Goal: Task Accomplishment & Management: Use online tool/utility

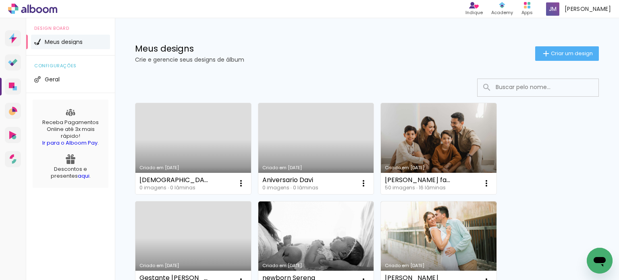
click at [218, 176] on div "Davi 1 ano 0 imagens ∙ 0 lâminas Abrir Fazer uma cópia Excluir" at bounding box center [193, 183] width 116 height 21
click at [215, 162] on link "Criado em [DATE]" at bounding box center [193, 148] width 116 height 91
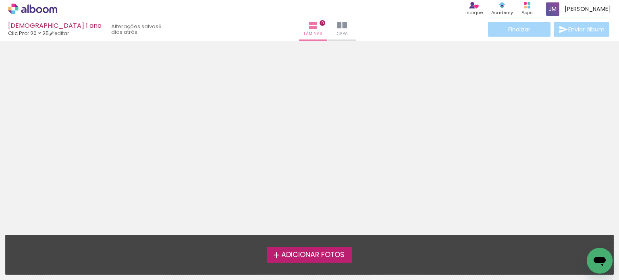
click at [293, 251] on span "Adicionar Fotos" at bounding box center [312, 254] width 63 height 7
click at [0, 0] on input "file" at bounding box center [0, 0] width 0 height 0
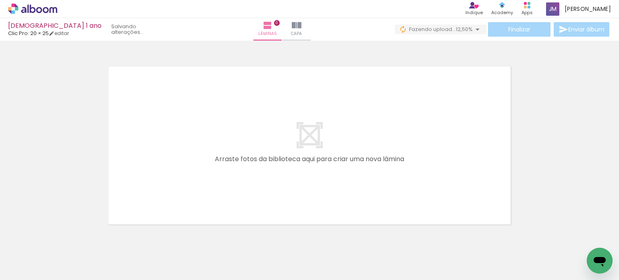
scroll to position [0, 2157]
drag, startPoint x: 538, startPoint y: 278, endPoint x: 573, endPoint y: 217, distance: 70.4
click at [573, 217] on div at bounding box center [309, 135] width 619 height 183
drag, startPoint x: 534, startPoint y: 246, endPoint x: 510, endPoint y: 281, distance: 42.1
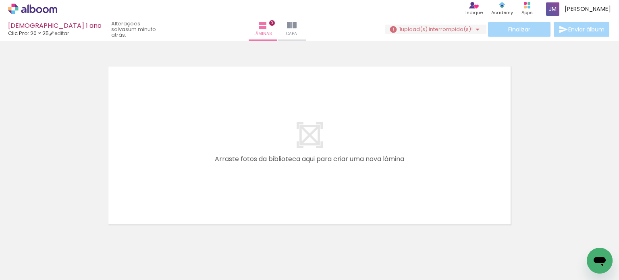
click at [510, 280] on html "link( href="../../bower_components/polymer/polymer.html" rel="import" ) picture…" at bounding box center [309, 140] width 619 height 280
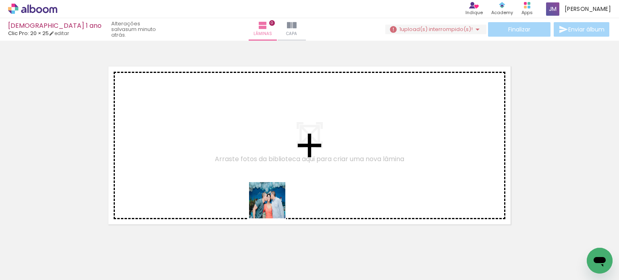
drag, startPoint x: 270, startPoint y: 258, endPoint x: 273, endPoint y: 199, distance: 58.9
click at [273, 199] on quentale-workspace at bounding box center [309, 140] width 619 height 280
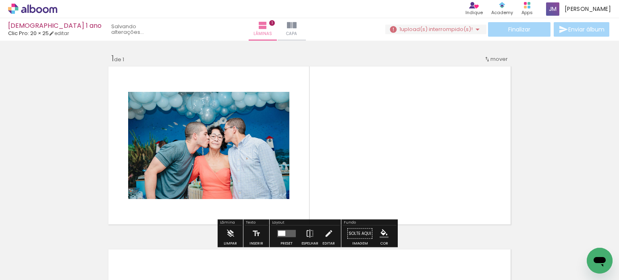
scroll to position [10, 0]
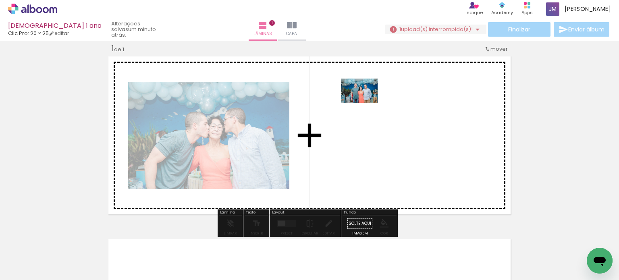
drag, startPoint x: 228, startPoint y: 247, endPoint x: 370, endPoint y: 115, distance: 193.6
click at [370, 115] on quentale-workspace at bounding box center [309, 140] width 619 height 280
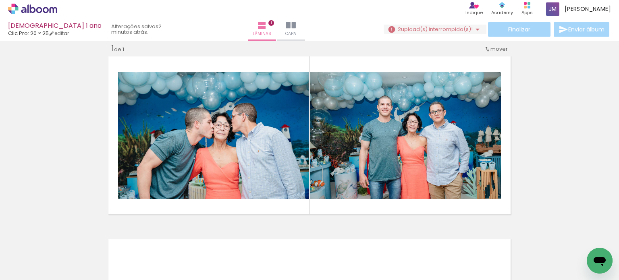
click at [48, 168] on div "Inserir lâmina 1 de 1" at bounding box center [309, 216] width 619 height 366
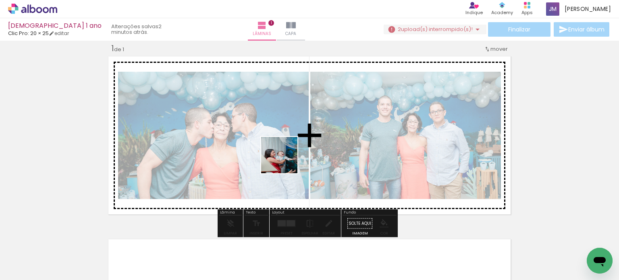
drag, startPoint x: 305, startPoint y: 255, endPoint x: 285, endPoint y: 156, distance: 100.7
click at [285, 156] on quentale-workspace at bounding box center [309, 140] width 619 height 280
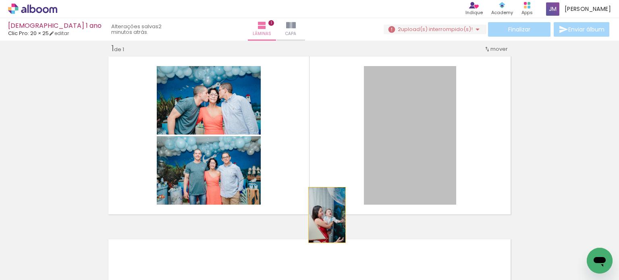
drag, startPoint x: 377, startPoint y: 139, endPoint x: 322, endPoint y: 217, distance: 95.1
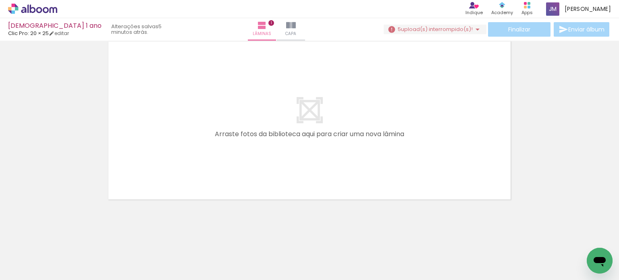
scroll to position [0, 1393]
click at [359, 226] on neon-animatable "Inserir lâmina 1 de 1 Confirmar Cancelar" at bounding box center [309, 57] width 619 height 448
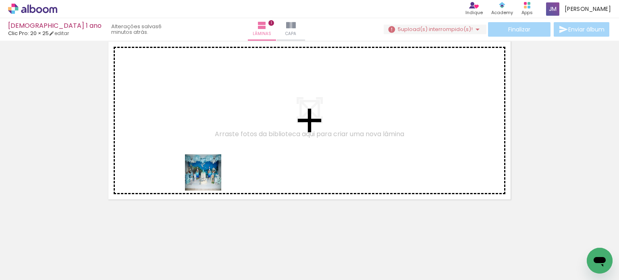
drag, startPoint x: 237, startPoint y: 253, endPoint x: 206, endPoint y: 173, distance: 85.7
click at [206, 173] on quentale-workspace at bounding box center [309, 140] width 619 height 280
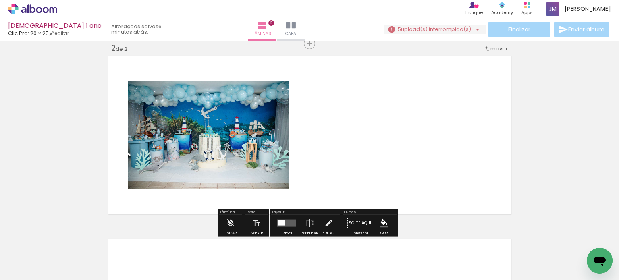
scroll to position [193, 0]
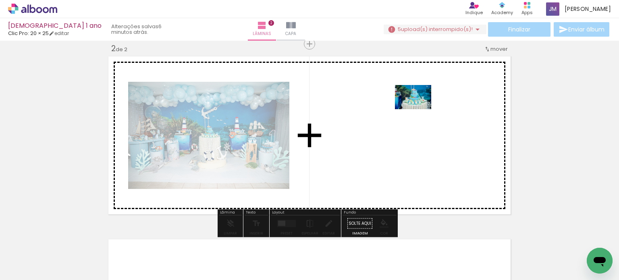
drag, startPoint x: 274, startPoint y: 251, endPoint x: 419, endPoint y: 109, distance: 203.2
click at [419, 109] on quentale-workspace at bounding box center [309, 140] width 619 height 280
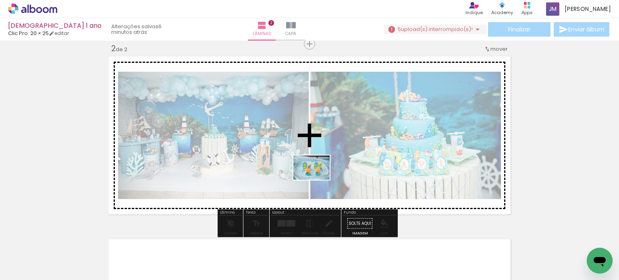
drag, startPoint x: 324, startPoint y: 255, endPoint x: 318, endPoint y: 180, distance: 75.2
click at [318, 180] on quentale-workspace at bounding box center [309, 140] width 619 height 280
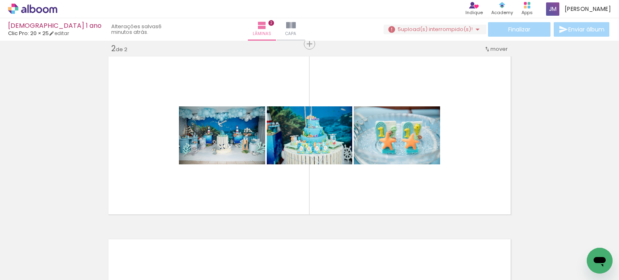
scroll to position [0, 604]
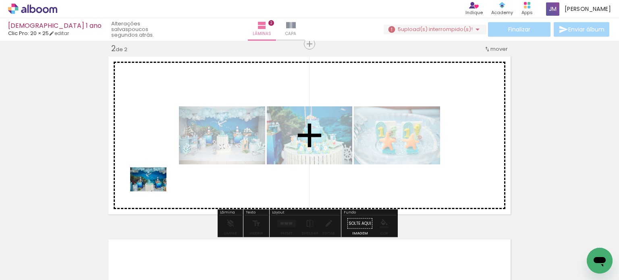
drag, startPoint x: 149, startPoint y: 258, endPoint x: 154, endPoint y: 191, distance: 67.1
click at [154, 191] on quentale-workspace at bounding box center [309, 140] width 619 height 280
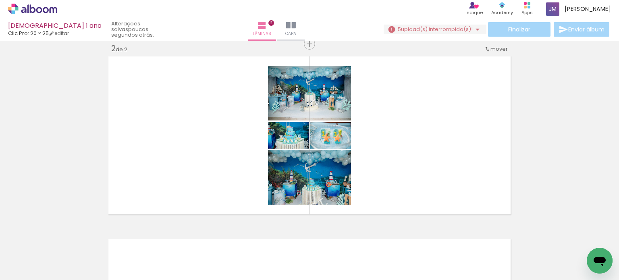
scroll to position [0, 1439]
click at [438, 271] on quentale-thumb at bounding box center [446, 253] width 45 height 46
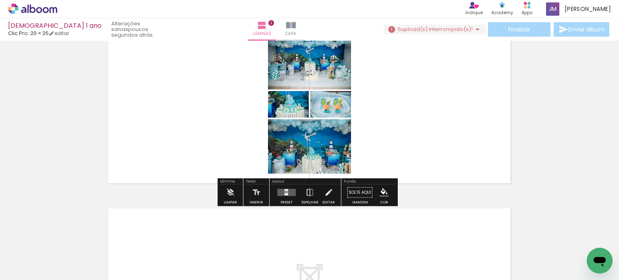
scroll to position [274, 0]
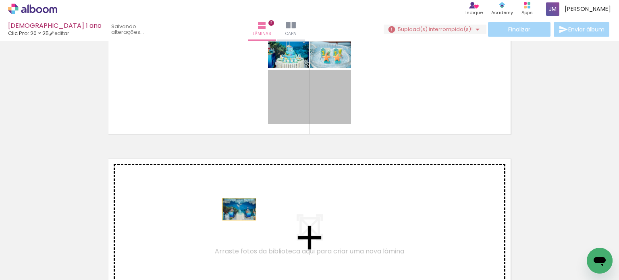
drag, startPoint x: 328, startPoint y: 103, endPoint x: 233, endPoint y: 211, distance: 143.3
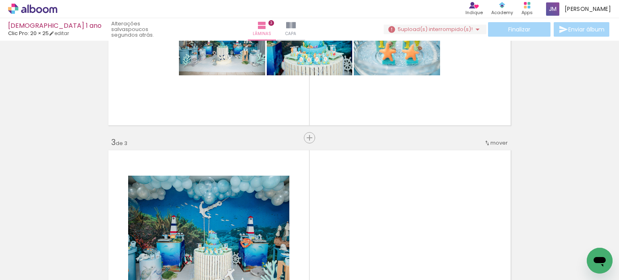
scroll to position [261, 0]
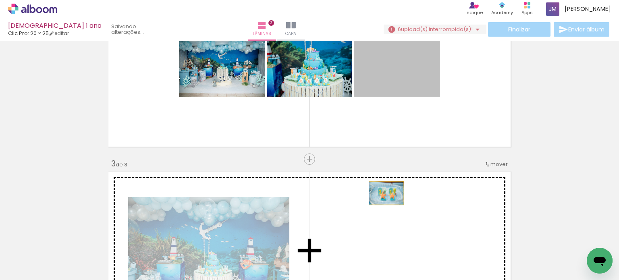
drag, startPoint x: 379, startPoint y: 82, endPoint x: 383, endPoint y: 193, distance: 111.3
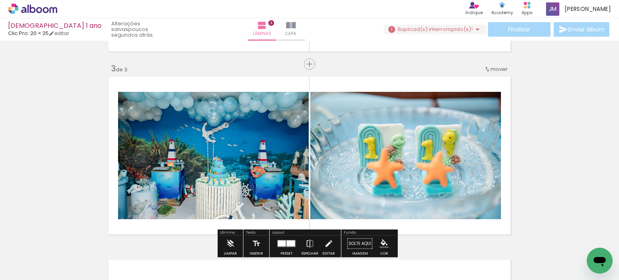
scroll to position [216, 0]
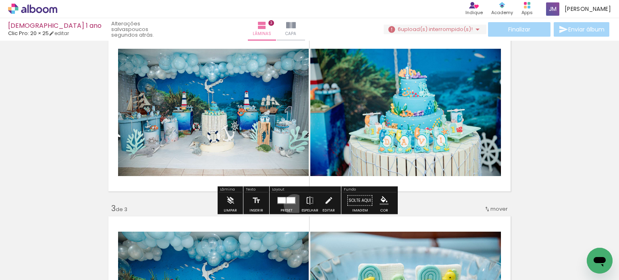
click at [293, 204] on div at bounding box center [287, 201] width 22 height 16
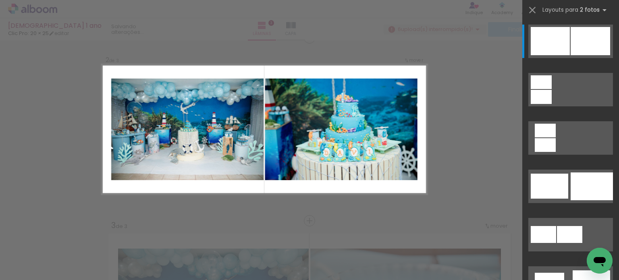
scroll to position [193, 0]
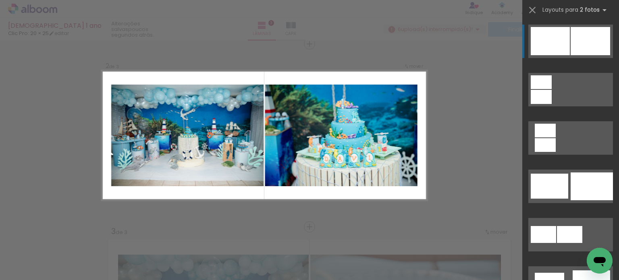
click at [572, 36] on div at bounding box center [590, 41] width 39 height 28
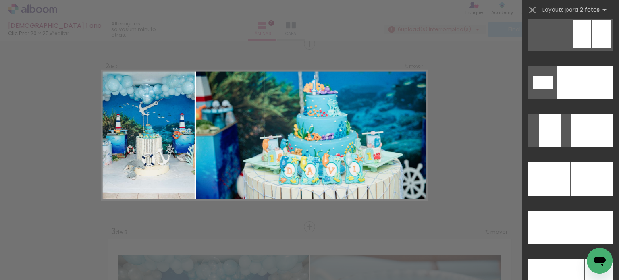
scroll to position [3382, 0]
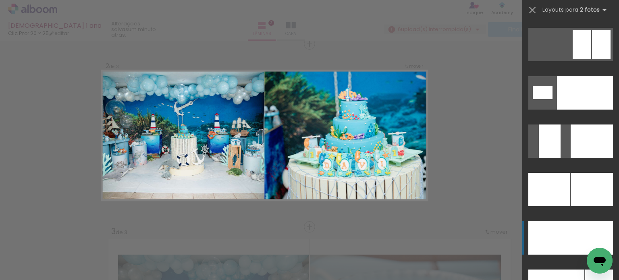
click at [565, 206] on div at bounding box center [549, 189] width 42 height 33
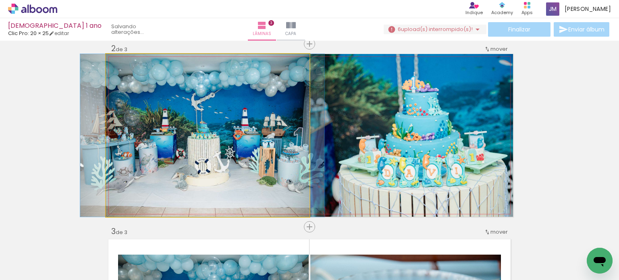
drag, startPoint x: 213, startPoint y: 145, endPoint x: 208, endPoint y: 145, distance: 5.3
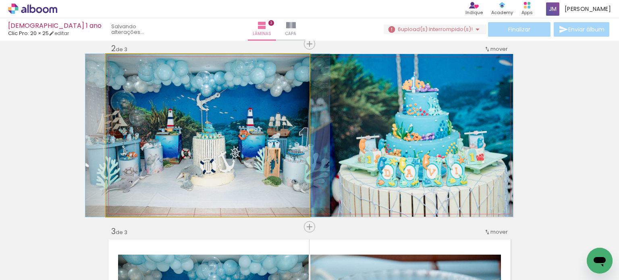
drag, startPoint x: 208, startPoint y: 145, endPoint x: 213, endPoint y: 145, distance: 5.2
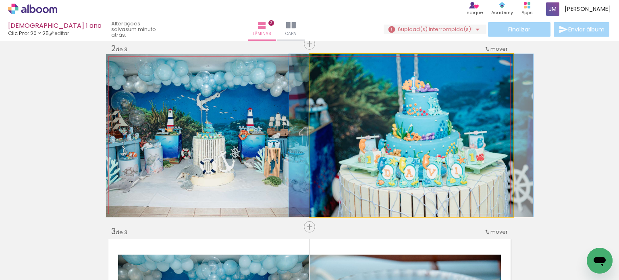
click at [361, 129] on quentale-photo at bounding box center [410, 135] width 203 height 163
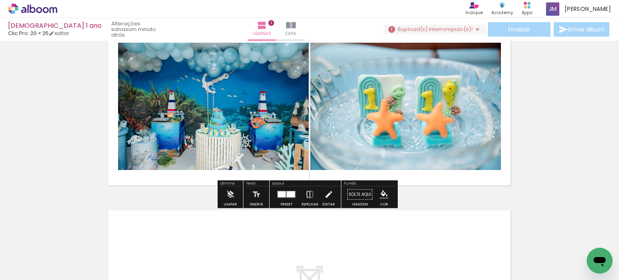
scroll to position [385, 0]
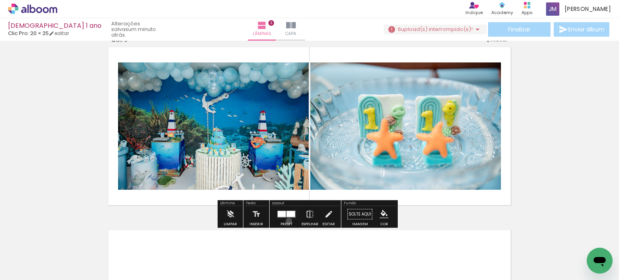
click at [287, 221] on div at bounding box center [287, 214] width 22 height 16
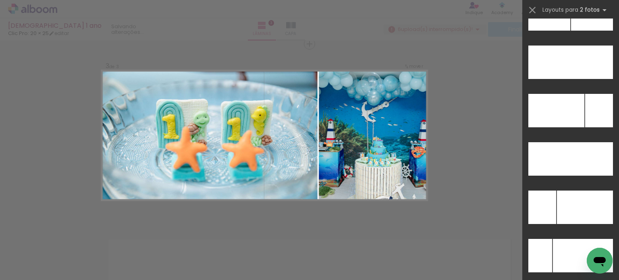
scroll to position [3561, 0]
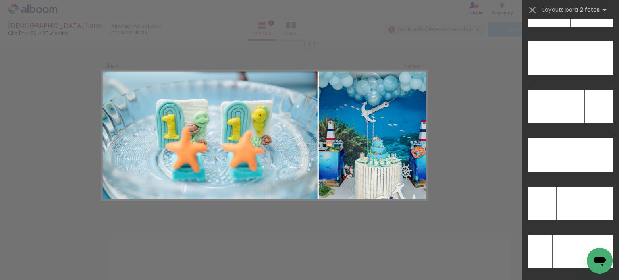
click at [558, 95] on div at bounding box center [556, 106] width 56 height 33
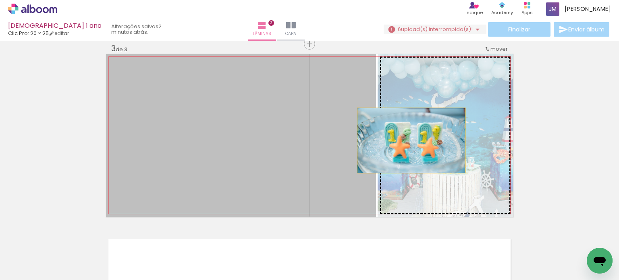
drag, startPoint x: 333, startPoint y: 135, endPoint x: 408, endPoint y: 140, distance: 75.2
click at [0, 0] on slot at bounding box center [0, 0] width 0 height 0
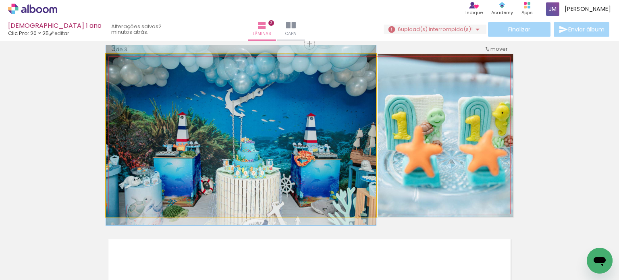
drag, startPoint x: 259, startPoint y: 152, endPoint x: 235, endPoint y: 152, distance: 24.2
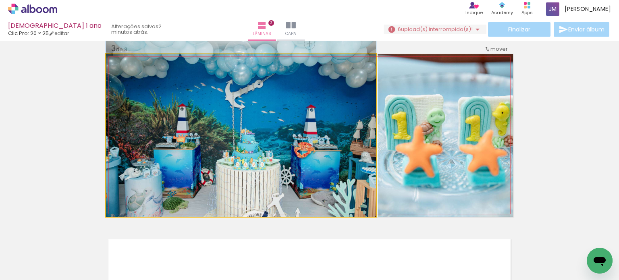
drag, startPoint x: 235, startPoint y: 152, endPoint x: 231, endPoint y: 127, distance: 24.9
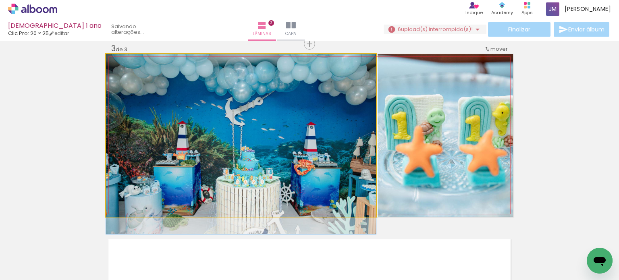
drag, startPoint x: 231, startPoint y: 127, endPoint x: 226, endPoint y: 159, distance: 32.7
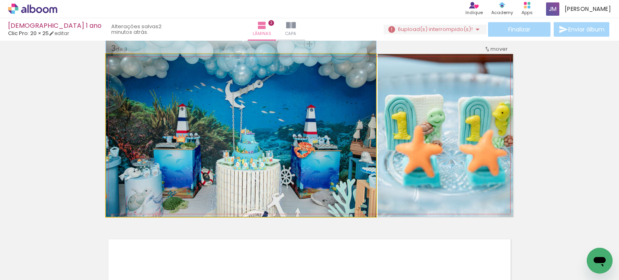
drag, startPoint x: 226, startPoint y: 159, endPoint x: 234, endPoint y: 120, distance: 39.5
drag, startPoint x: 234, startPoint y: 120, endPoint x: 247, endPoint y: 92, distance: 31.4
drag, startPoint x: 259, startPoint y: 148, endPoint x: 259, endPoint y: 143, distance: 4.8
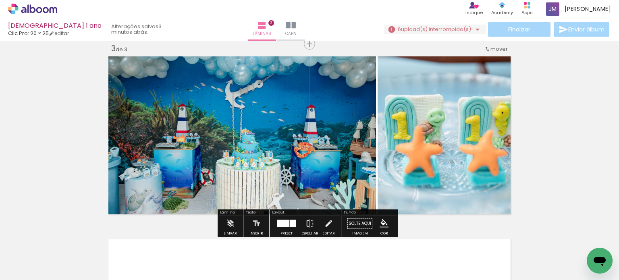
click at [490, 50] on span "mover" at bounding box center [498, 49] width 17 height 8
click at [485, 48] on paper-item "antes da 1" at bounding box center [474, 47] width 61 height 13
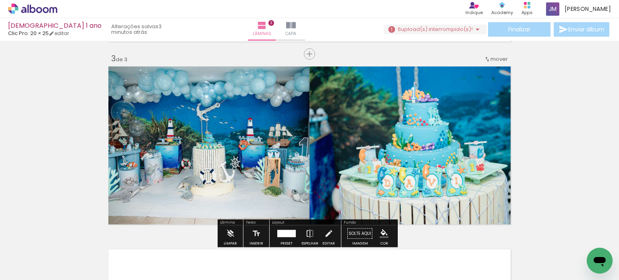
scroll to position [365, 0]
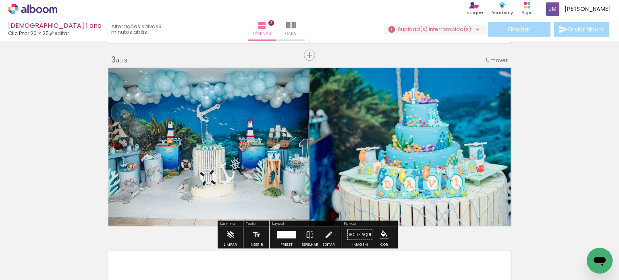
click at [494, 62] on span "mover" at bounding box center [498, 60] width 17 height 8
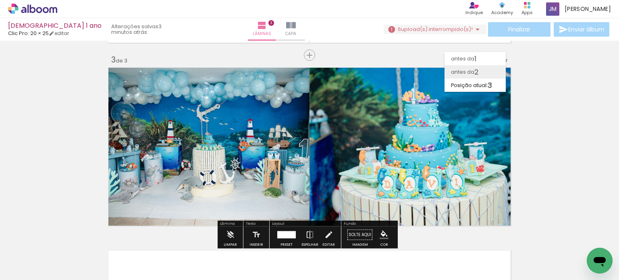
click at [479, 73] on span "2" at bounding box center [476, 71] width 4 height 13
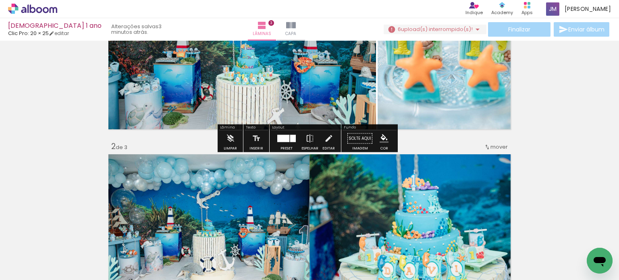
scroll to position [97, 0]
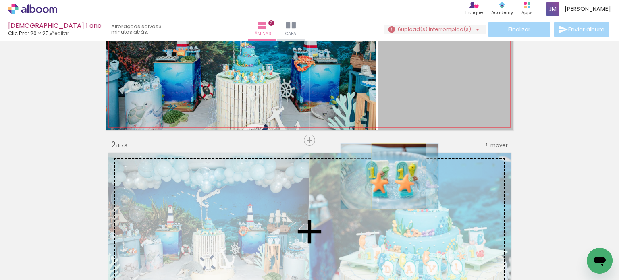
drag, startPoint x: 437, startPoint y: 77, endPoint x: 396, endPoint y: 176, distance: 107.3
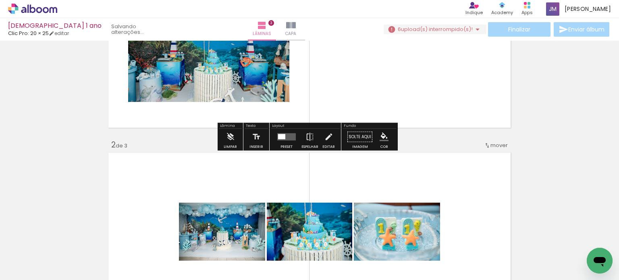
click at [287, 136] on quentale-layouter at bounding box center [286, 136] width 19 height 7
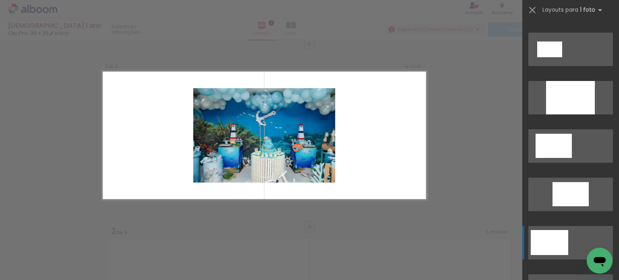
scroll to position [0, 0]
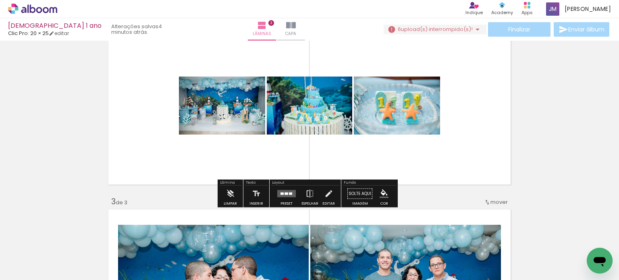
scroll to position [226, 0]
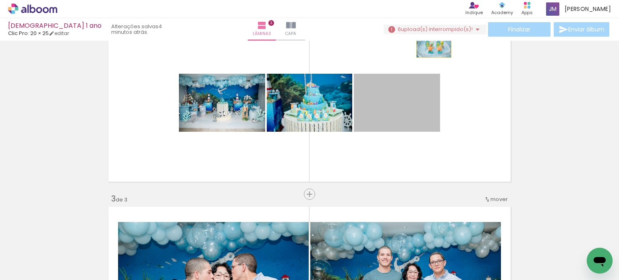
drag, startPoint x: 415, startPoint y: 122, endPoint x: 431, endPoint y: 46, distance: 77.3
click at [431, 46] on quentale-layouter at bounding box center [309, 102] width 407 height 163
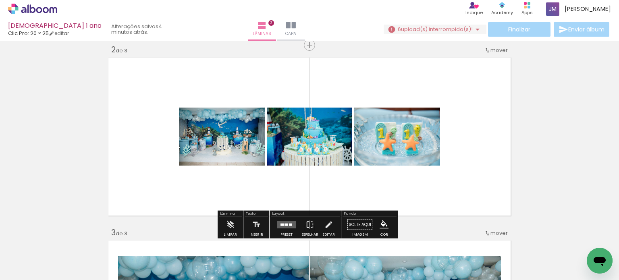
scroll to position [141, 0]
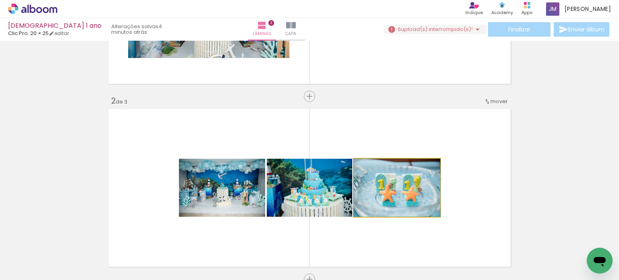
drag, startPoint x: 395, startPoint y: 183, endPoint x: 405, endPoint y: 102, distance: 81.7
click at [405, 102] on div "Inserir lâmina 1 de 3 Inserir lâmina 2 de 3 Inserir lâmina 3 de 3" at bounding box center [309, 269] width 619 height 732
drag, startPoint x: 405, startPoint y: 102, endPoint x: 388, endPoint y: 182, distance: 81.2
click at [388, 182] on img at bounding box center [396, 188] width 87 height 58
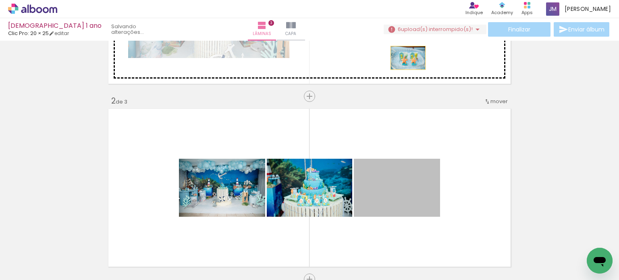
drag, startPoint x: 388, startPoint y: 182, endPoint x: 405, endPoint y: 57, distance: 126.1
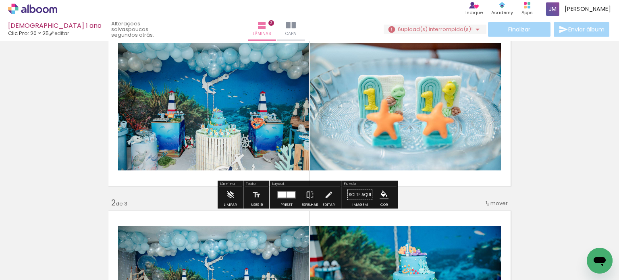
scroll to position [42, 0]
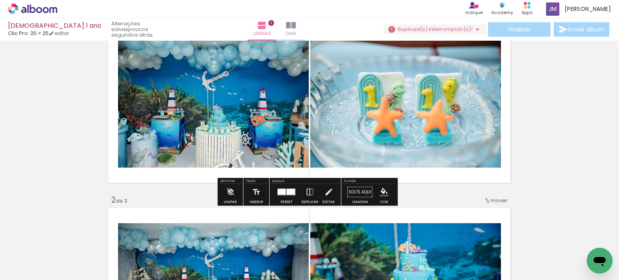
click at [288, 190] on div at bounding box center [290, 192] width 8 height 6
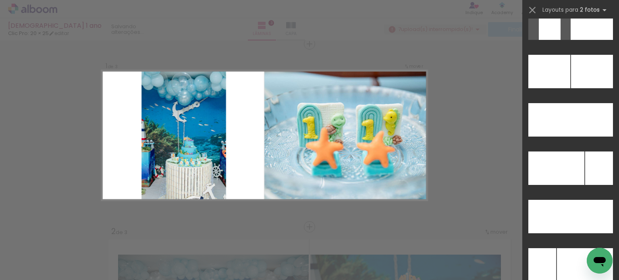
scroll to position [3502, 0]
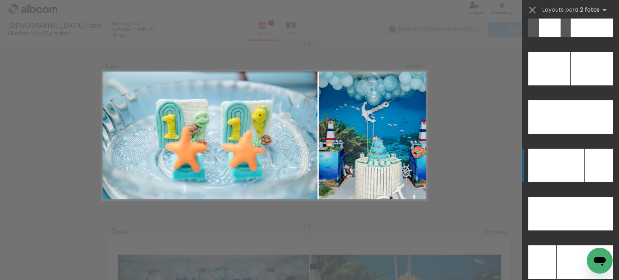
click at [561, 163] on div at bounding box center [556, 165] width 56 height 33
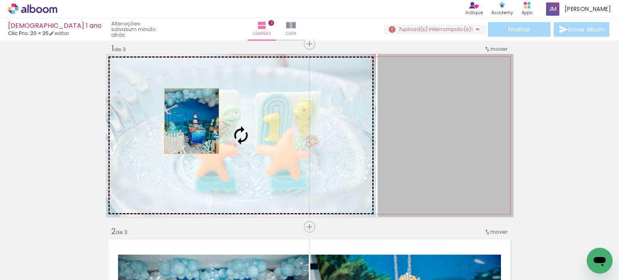
drag, startPoint x: 451, startPoint y: 125, endPoint x: 188, endPoint y: 121, distance: 263.2
click at [0, 0] on slot at bounding box center [0, 0] width 0 height 0
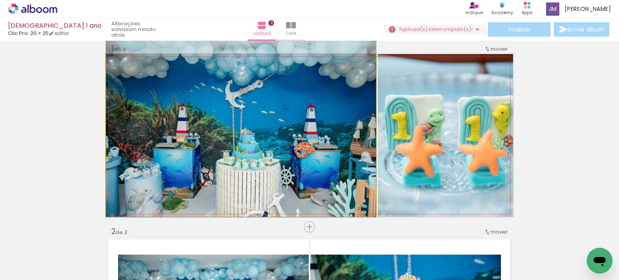
drag, startPoint x: 188, startPoint y: 121, endPoint x: 193, endPoint y: 71, distance: 50.6
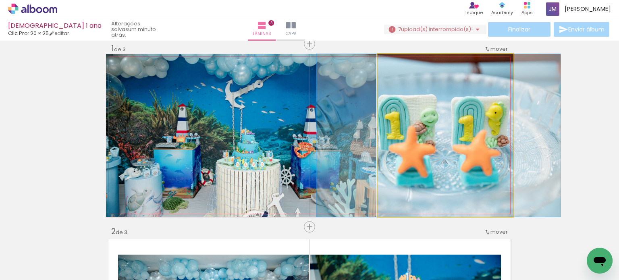
drag, startPoint x: 417, startPoint y: 169, endPoint x: 410, endPoint y: 168, distance: 6.9
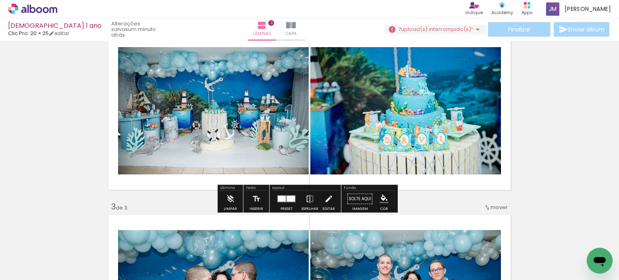
scroll to position [200, 0]
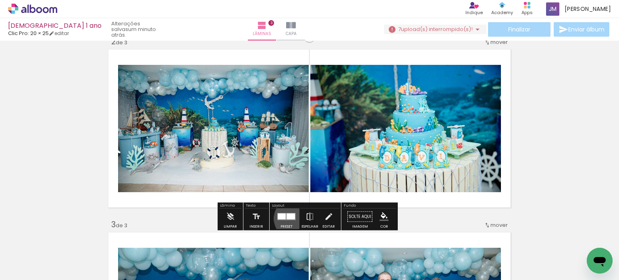
click at [293, 218] on quentale-layouter at bounding box center [286, 216] width 19 height 7
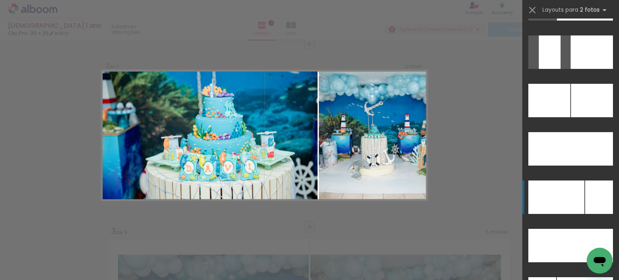
scroll to position [3476, 0]
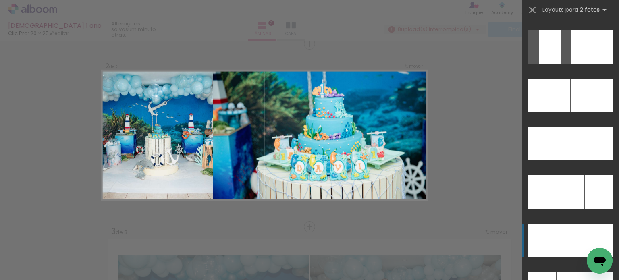
click at [561, 243] on div at bounding box center [584, 240] width 57 height 33
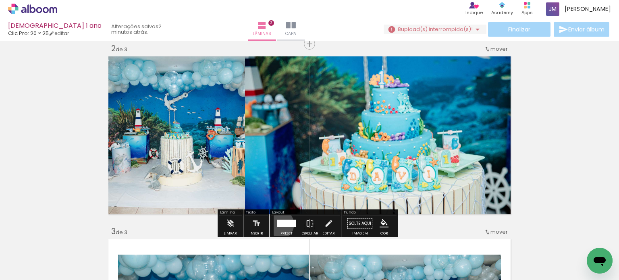
click at [277, 224] on div at bounding box center [278, 223] width 3 height 7
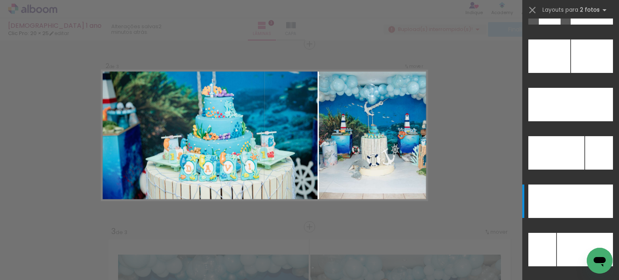
scroll to position [3512, 0]
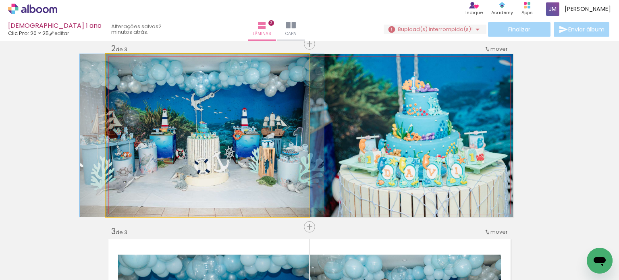
drag, startPoint x: 240, startPoint y: 160, endPoint x: 234, endPoint y: 160, distance: 5.7
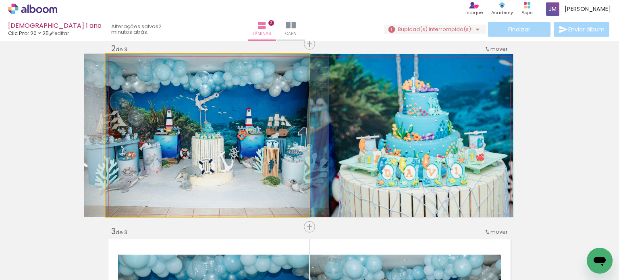
drag, startPoint x: 234, startPoint y: 160, endPoint x: 239, endPoint y: 161, distance: 4.6
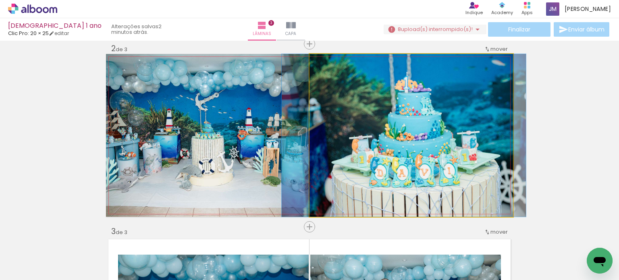
drag, startPoint x: 449, startPoint y: 146, endPoint x: 430, endPoint y: 147, distance: 19.0
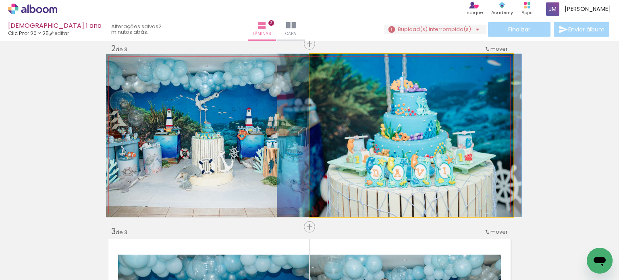
drag, startPoint x: 405, startPoint y: 90, endPoint x: 412, endPoint y: 90, distance: 7.3
click at [412, 90] on quentale-photo at bounding box center [410, 135] width 203 height 163
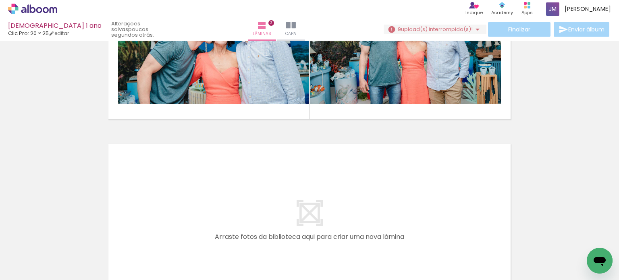
scroll to position [417, 0]
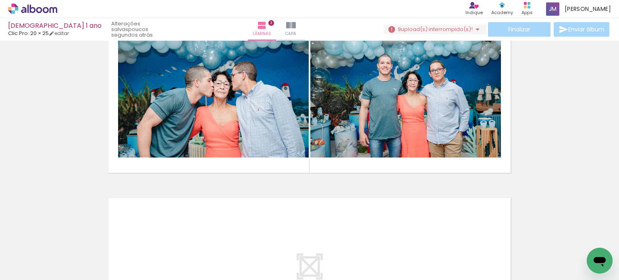
drag, startPoint x: 153, startPoint y: 277, endPoint x: 383, endPoint y: 186, distance: 247.1
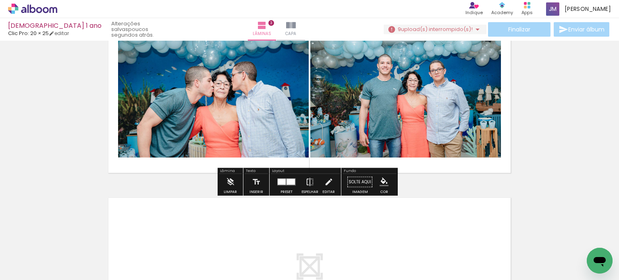
click at [480, 209] on quentale-layouter at bounding box center [309, 276] width 407 height 163
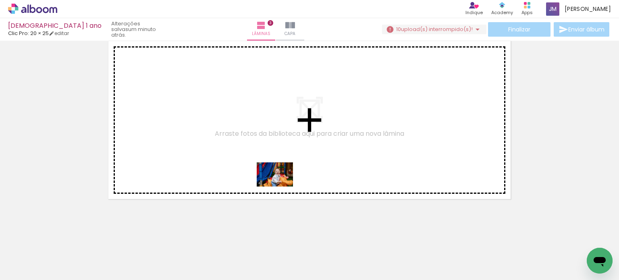
drag, startPoint x: 456, startPoint y: 262, endPoint x: 272, endPoint y: 183, distance: 200.2
click at [272, 183] on quentale-workspace at bounding box center [309, 140] width 619 height 280
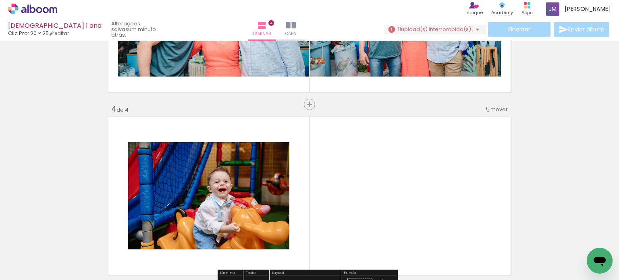
scroll to position [563, 0]
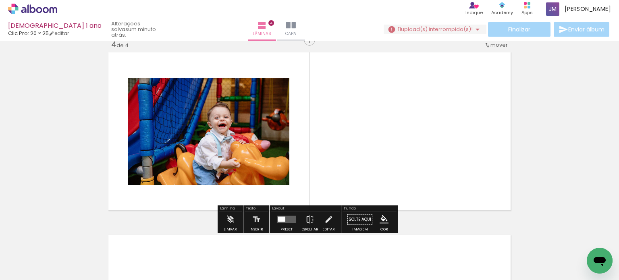
click at [490, 44] on span "mover" at bounding box center [498, 45] width 17 height 8
click at [478, 72] on span "3" at bounding box center [476, 69] width 4 height 13
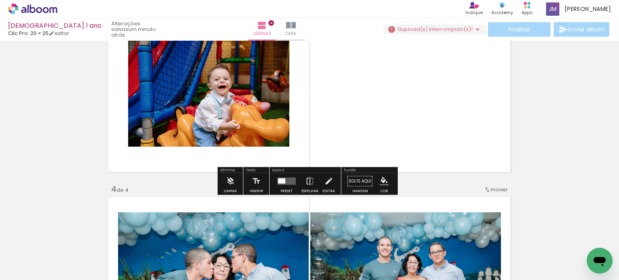
scroll to position [376, 0]
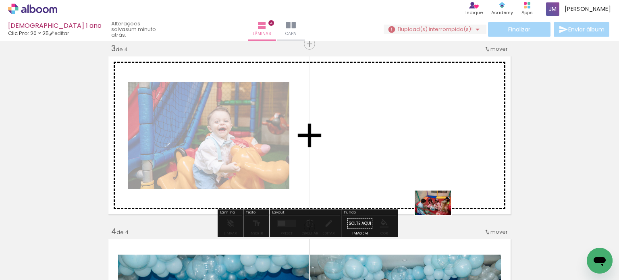
drag, startPoint x: 493, startPoint y: 261, endPoint x: 438, endPoint y: 209, distance: 75.3
click at [438, 209] on quentale-workspace at bounding box center [309, 140] width 619 height 280
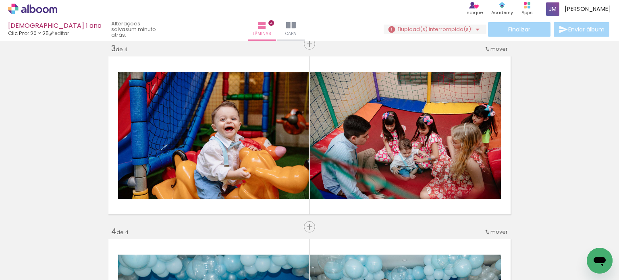
scroll to position [0, 1789]
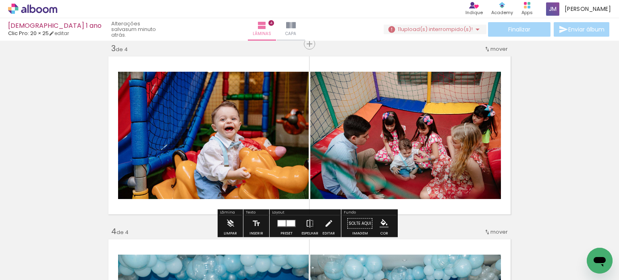
drag, startPoint x: 509, startPoint y: 260, endPoint x: 475, endPoint y: 272, distance: 35.6
click at [0, 0] on slot at bounding box center [0, 0] width 0 height 0
drag, startPoint x: 475, startPoint y: 272, endPoint x: 565, endPoint y: 170, distance: 136.2
click at [565, 170] on div "Inserir lâmina 1 de 4 Inserir lâmina 2 de 4 Inserir lâmina 3 de 4 Inserir lâmin…" at bounding box center [309, 125] width 619 height 915
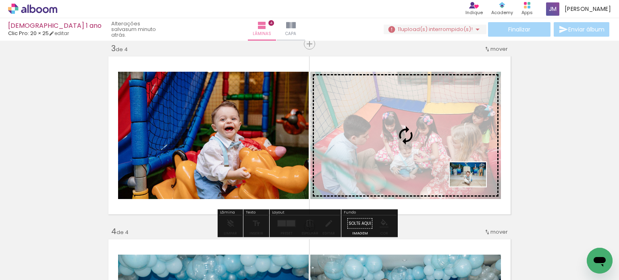
drag, startPoint x: 499, startPoint y: 253, endPoint x: 474, endPoint y: 187, distance: 70.8
click at [474, 187] on quentale-workspace at bounding box center [309, 140] width 619 height 280
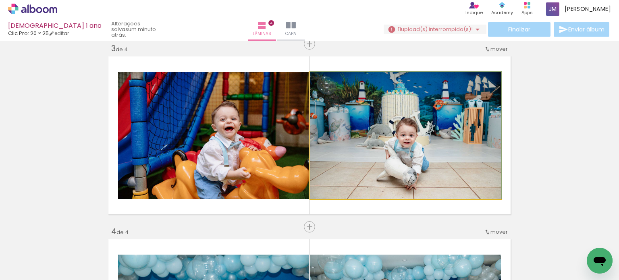
drag, startPoint x: 401, startPoint y: 152, endPoint x: 420, endPoint y: 149, distance: 19.9
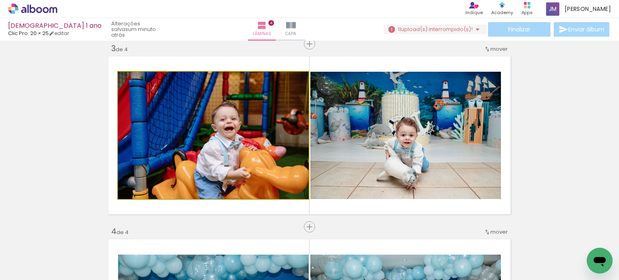
drag, startPoint x: 280, startPoint y: 157, endPoint x: 230, endPoint y: 152, distance: 49.8
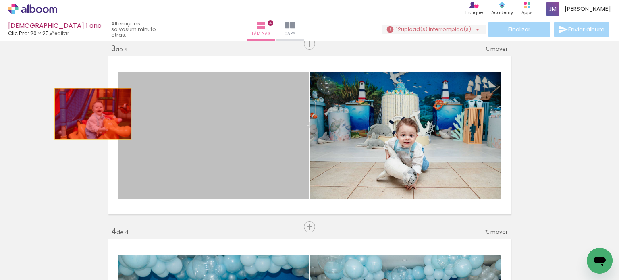
drag, startPoint x: 272, startPoint y: 119, endPoint x: 88, endPoint y: 114, distance: 183.8
click at [89, 114] on div "Inserir lâmina 1 de 4 Inserir lâmina 2 de 4 Inserir lâmina 3 de 4 Inserir lâmin…" at bounding box center [309, 125] width 619 height 915
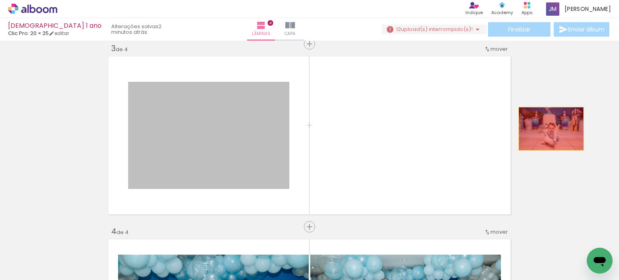
drag, startPoint x: 226, startPoint y: 131, endPoint x: 548, endPoint y: 129, distance: 322.4
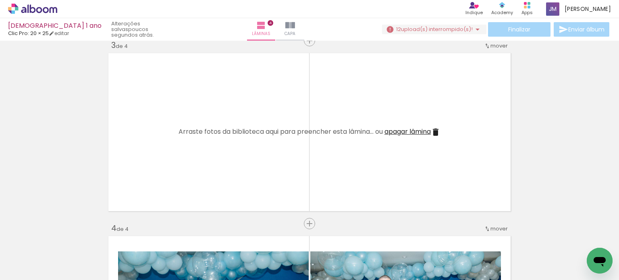
scroll to position [0, 254]
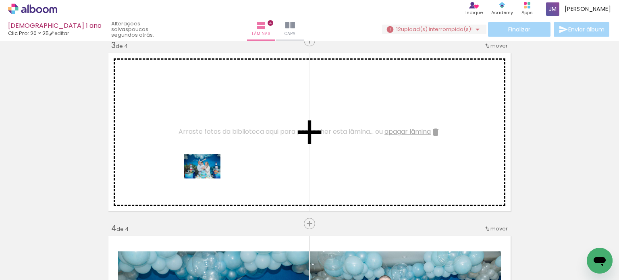
drag, startPoint x: 198, startPoint y: 257, endPoint x: 208, endPoint y: 179, distance: 79.3
click at [208, 179] on quentale-workspace at bounding box center [309, 140] width 619 height 280
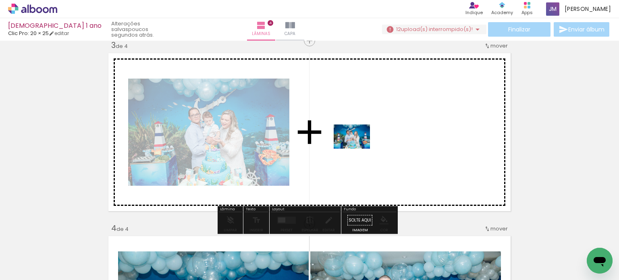
drag, startPoint x: 227, startPoint y: 258, endPoint x: 358, endPoint y: 149, distance: 170.5
click at [358, 149] on quentale-workspace at bounding box center [309, 140] width 619 height 280
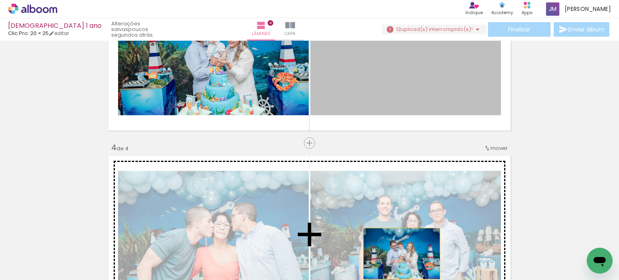
scroll to position [460, 0]
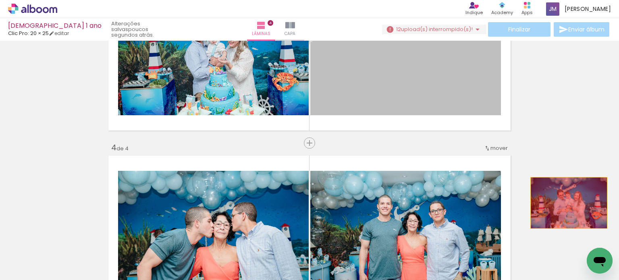
drag, startPoint x: 428, startPoint y: 72, endPoint x: 578, endPoint y: 152, distance: 169.6
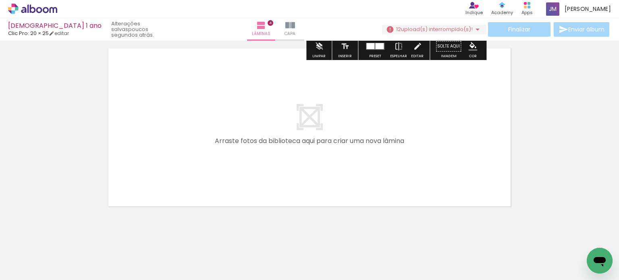
scroll to position [751, 0]
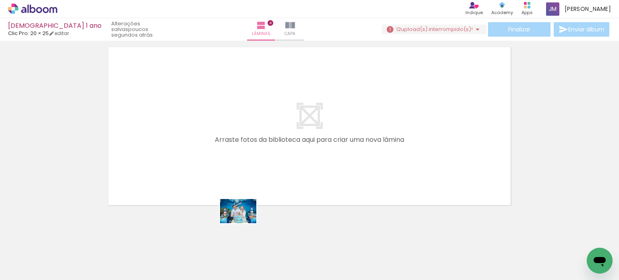
drag, startPoint x: 244, startPoint y: 261, endPoint x: 244, endPoint y: 222, distance: 38.7
click at [244, 222] on quentale-workspace at bounding box center [309, 140] width 619 height 280
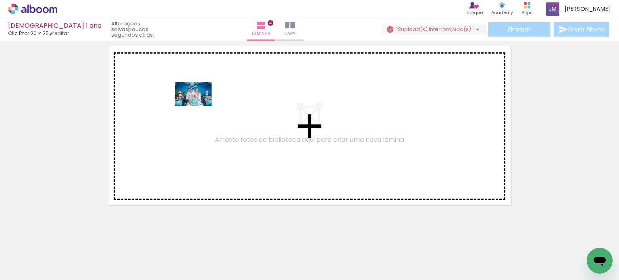
drag, startPoint x: 236, startPoint y: 262, endPoint x: 199, endPoint y: 106, distance: 160.1
click at [199, 106] on quentale-workspace at bounding box center [309, 140] width 619 height 280
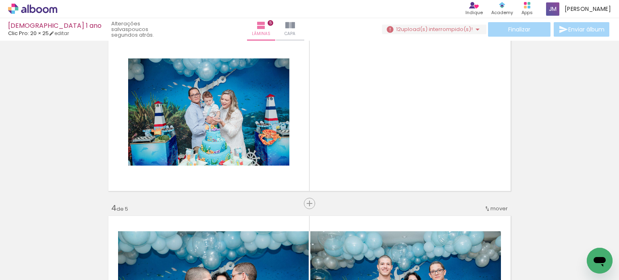
scroll to position [398, 0]
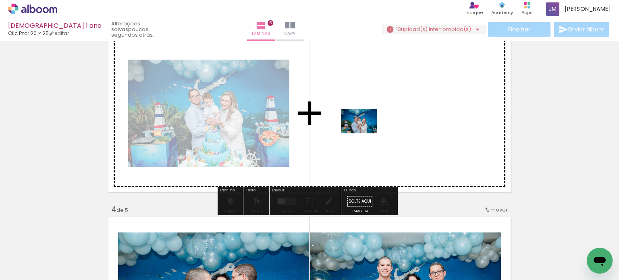
drag, startPoint x: 340, startPoint y: 259, endPoint x: 365, endPoint y: 133, distance: 128.1
click at [365, 133] on quentale-workspace at bounding box center [309, 140] width 619 height 280
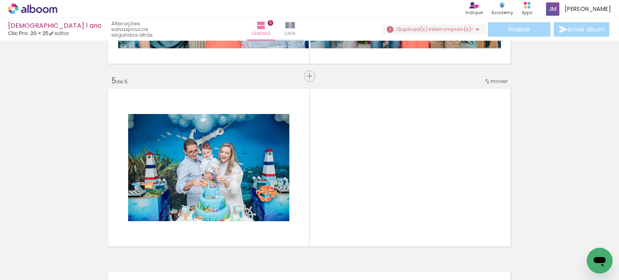
scroll to position [734, 0]
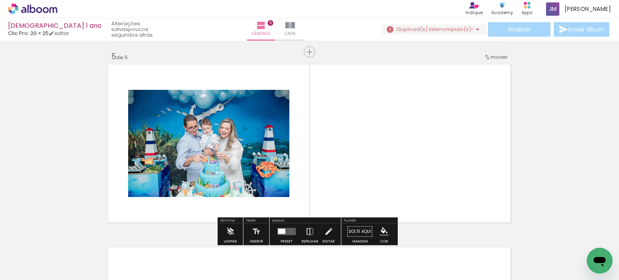
click at [486, 56] on iron-icon at bounding box center [487, 57] width 6 height 6
click at [474, 96] on span "4" at bounding box center [476, 95] width 5 height 13
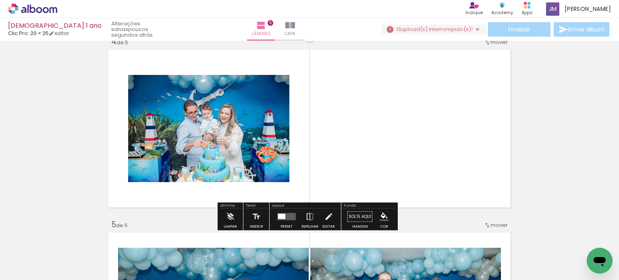
scroll to position [559, 0]
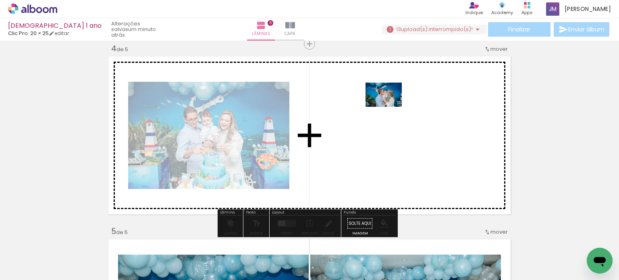
drag, startPoint x: 367, startPoint y: 253, endPoint x: 390, endPoint y: 105, distance: 149.1
click at [390, 105] on quentale-workspace at bounding box center [309, 140] width 619 height 280
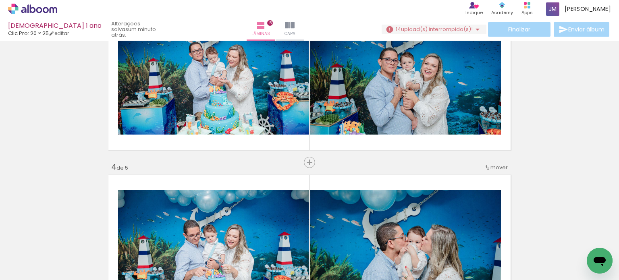
scroll to position [438, 0]
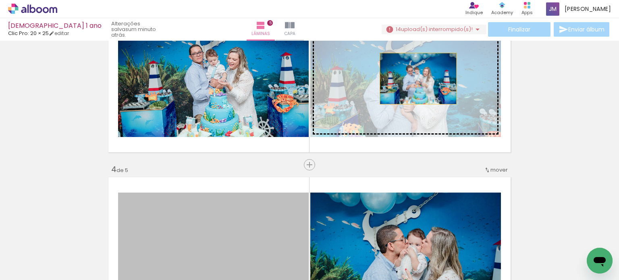
drag, startPoint x: 274, startPoint y: 205, endPoint x: 415, endPoint y: 79, distance: 189.5
click at [415, 79] on div "Inserir lâmina 1 de 5 Inserir lâmina 2 de 5 Inserir lâmina 3 de 5 Inserir lâmin…" at bounding box center [309, 155] width 619 height 1098
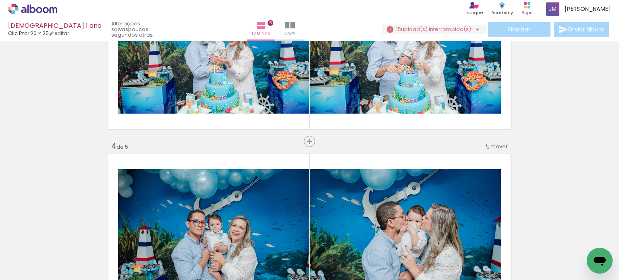
scroll to position [386, 0]
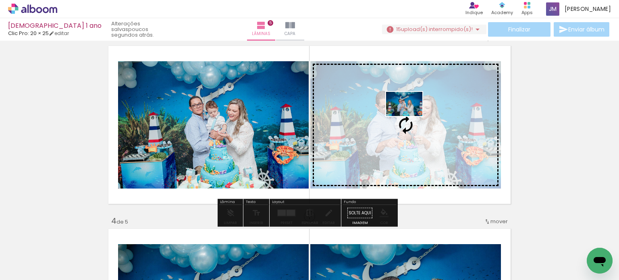
drag, startPoint x: 287, startPoint y: 259, endPoint x: 410, endPoint y: 116, distance: 188.3
click at [410, 116] on quentale-workspace at bounding box center [309, 140] width 619 height 280
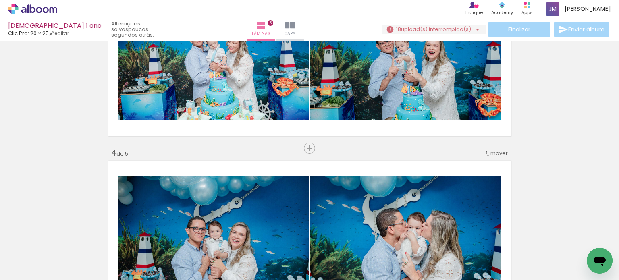
scroll to position [457, 0]
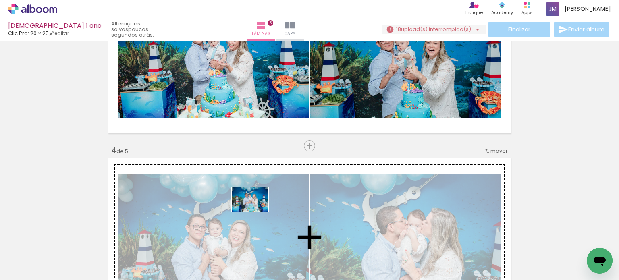
drag, startPoint x: 236, startPoint y: 254, endPoint x: 256, endPoint y: 212, distance: 47.4
click at [256, 212] on quentale-workspace at bounding box center [309, 140] width 619 height 280
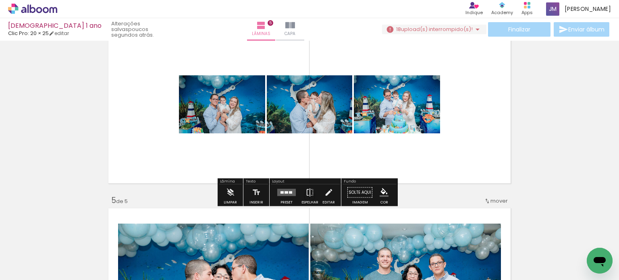
scroll to position [604, 0]
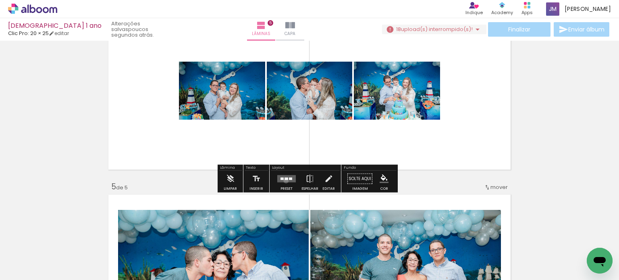
click at [284, 181] on quentale-layouter at bounding box center [286, 178] width 19 height 7
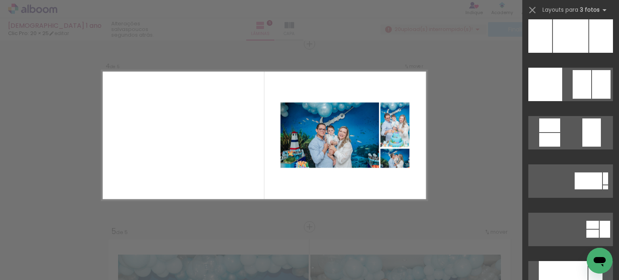
scroll to position [2533, 0]
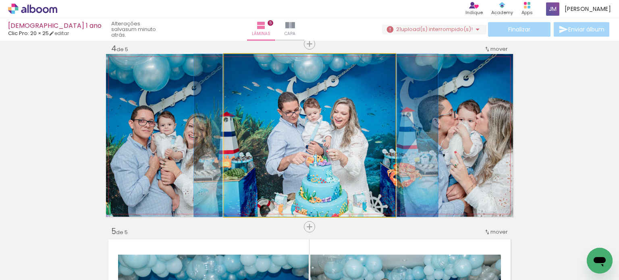
drag, startPoint x: 357, startPoint y: 149, endPoint x: 363, endPoint y: 149, distance: 5.7
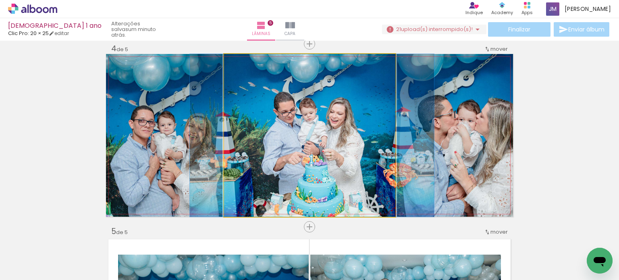
drag, startPoint x: 363, startPoint y: 149, endPoint x: 358, endPoint y: 149, distance: 4.8
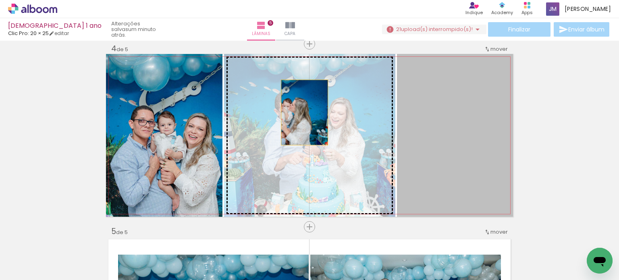
drag, startPoint x: 459, startPoint y: 124, endPoint x: 301, endPoint y: 112, distance: 158.4
click at [0, 0] on slot at bounding box center [0, 0] width 0 height 0
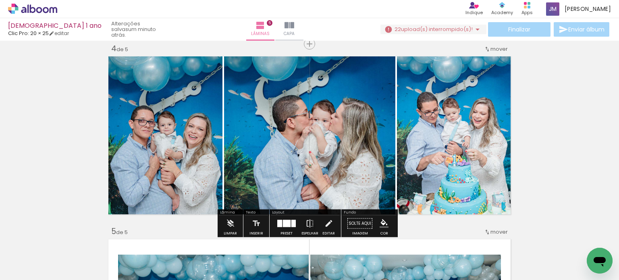
drag, startPoint x: 349, startPoint y: 93, endPoint x: 340, endPoint y: 79, distance: 15.5
click at [340, 79] on quentale-photo at bounding box center [309, 135] width 171 height 163
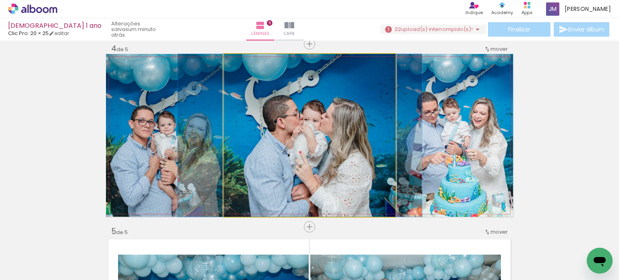
drag, startPoint x: 340, startPoint y: 79, endPoint x: 331, endPoint y: 80, distance: 9.7
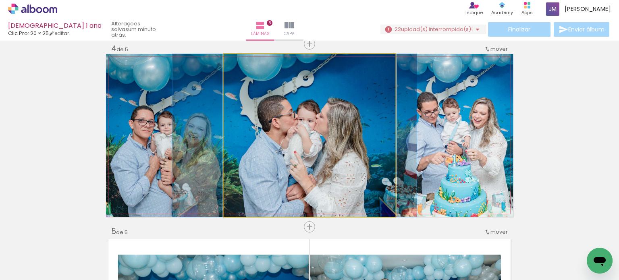
drag, startPoint x: 330, startPoint y: 82, endPoint x: 326, endPoint y: 82, distance: 4.8
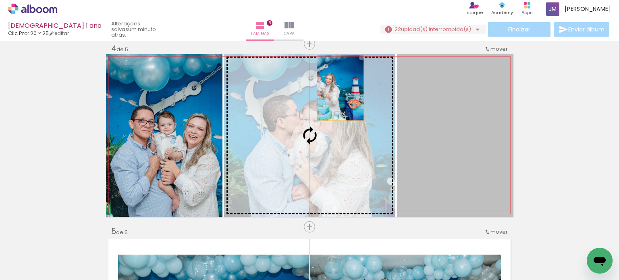
drag, startPoint x: 456, startPoint y: 100, endPoint x: 329, endPoint y: 98, distance: 127.3
click at [0, 0] on slot at bounding box center [0, 0] width 0 height 0
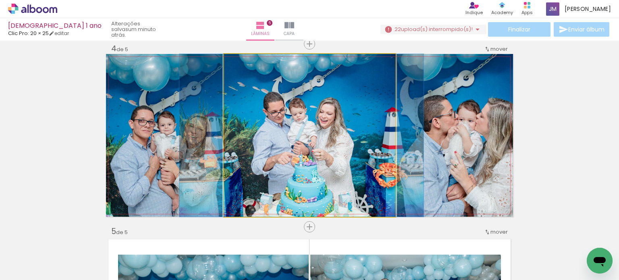
drag, startPoint x: 329, startPoint y: 98, endPoint x: 321, endPoint y: 99, distance: 7.7
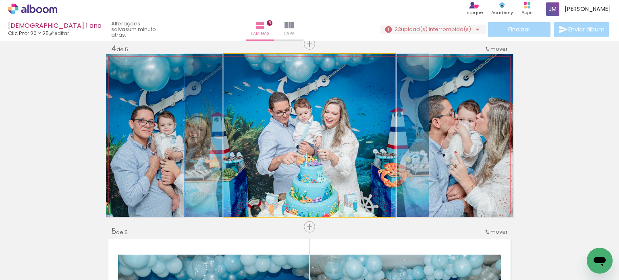
drag, startPoint x: 321, startPoint y: 99, endPoint x: 326, endPoint y: 99, distance: 4.8
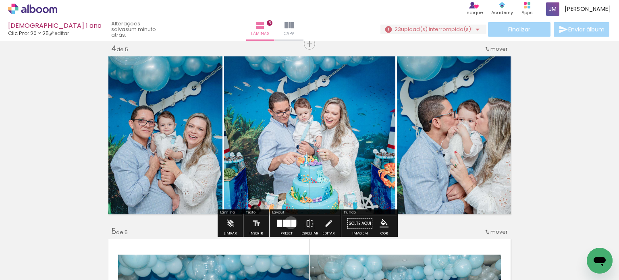
click at [291, 222] on div at bounding box center [293, 223] width 4 height 7
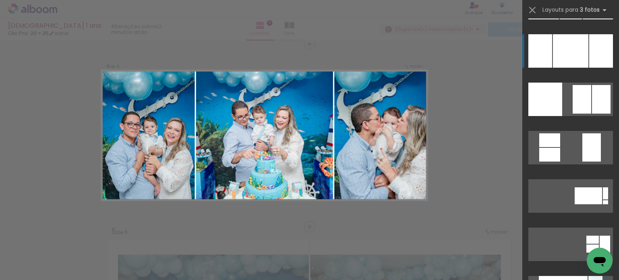
scroll to position [2540, 0]
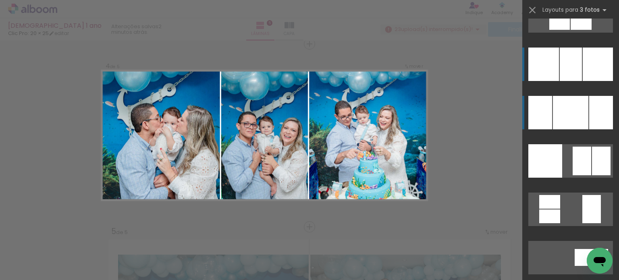
click at [545, 144] on div at bounding box center [545, 160] width 34 height 33
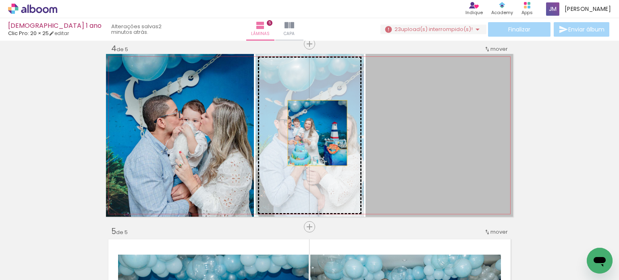
drag, startPoint x: 429, startPoint y: 152, endPoint x: 314, endPoint y: 133, distance: 116.0
click at [0, 0] on slot at bounding box center [0, 0] width 0 height 0
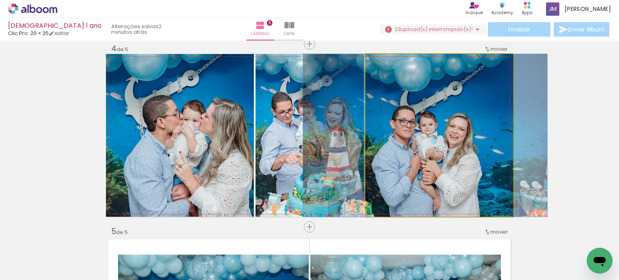
drag, startPoint x: 420, startPoint y: 140, endPoint x: 406, endPoint y: 140, distance: 14.1
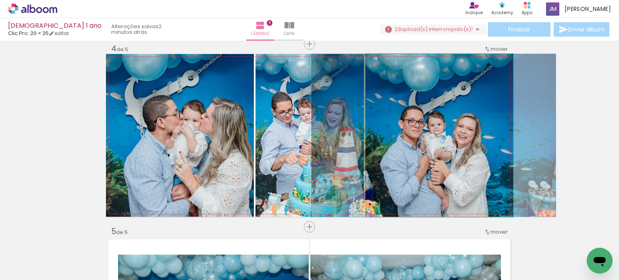
drag, startPoint x: 406, startPoint y: 140, endPoint x: 415, endPoint y: 141, distance: 8.5
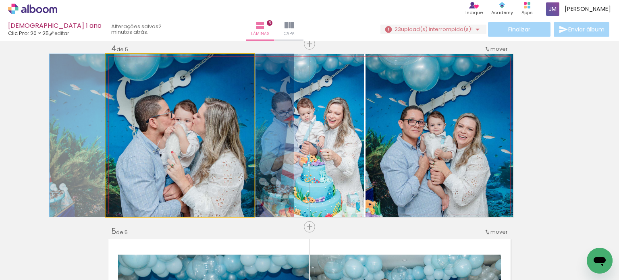
drag, startPoint x: 234, startPoint y: 168, endPoint x: 226, endPoint y: 168, distance: 8.1
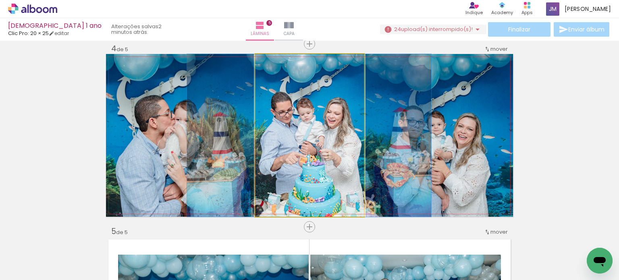
click at [313, 158] on quentale-photo at bounding box center [309, 135] width 108 height 163
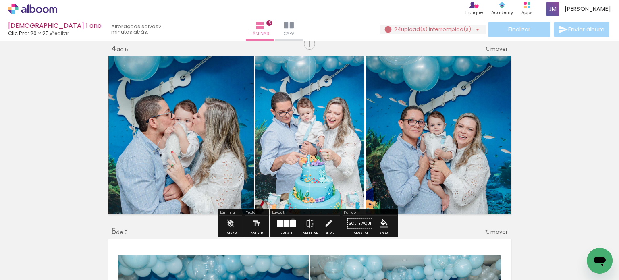
click at [291, 221] on div at bounding box center [293, 223] width 6 height 7
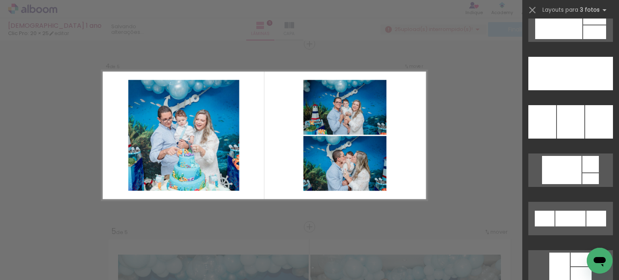
scroll to position [2227, 0]
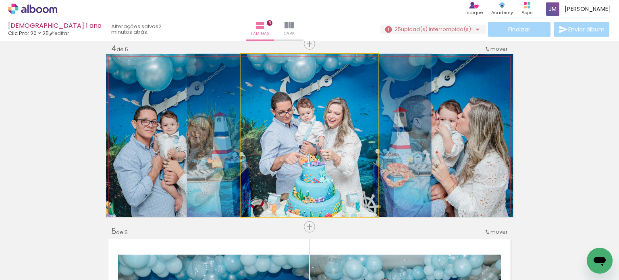
drag, startPoint x: 328, startPoint y: 132, endPoint x: 305, endPoint y: 118, distance: 27.6
click at [305, 118] on quentale-photo at bounding box center [309, 135] width 137 height 163
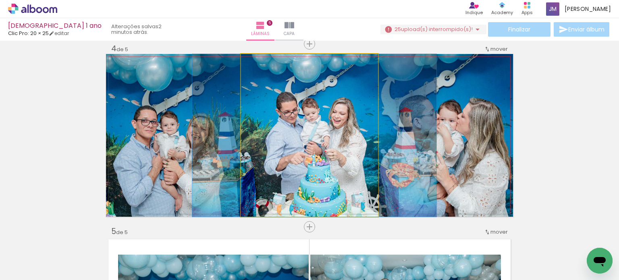
drag, startPoint x: 305, startPoint y: 118, endPoint x: 310, endPoint y: 118, distance: 5.3
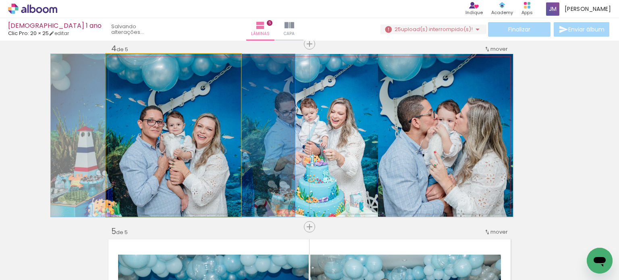
drag, startPoint x: 220, startPoint y: 167, endPoint x: 226, endPoint y: 167, distance: 6.0
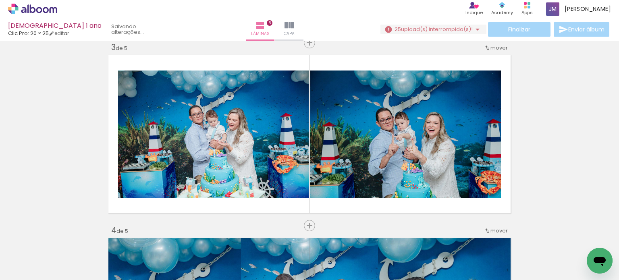
scroll to position [384, 0]
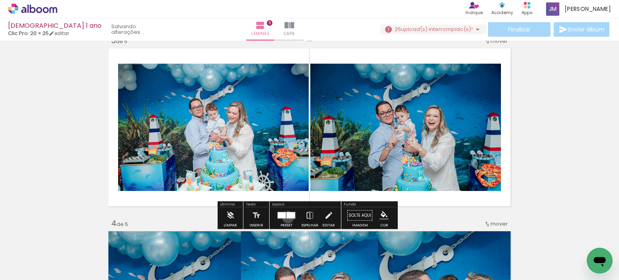
click at [286, 217] on div at bounding box center [290, 215] width 8 height 6
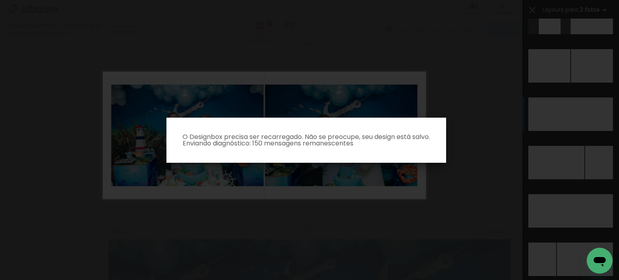
scroll to position [0, 0]
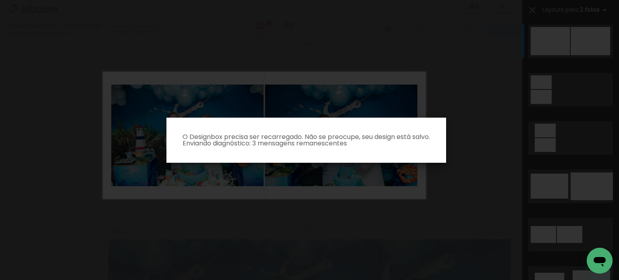
click at [204, 138] on p "O Designbox precisa ser recarregado. Não se preocupe, seu design está salvo. En…" at bounding box center [306, 140] width 267 height 13
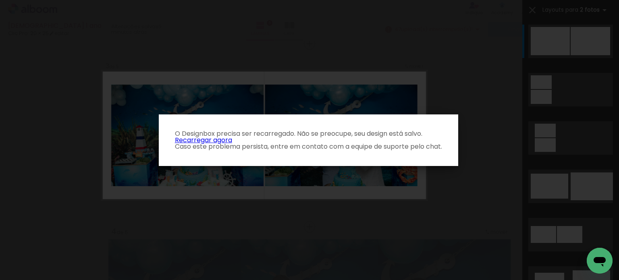
click at [204, 138] on link "Recarregar agora" at bounding box center [203, 139] width 57 height 9
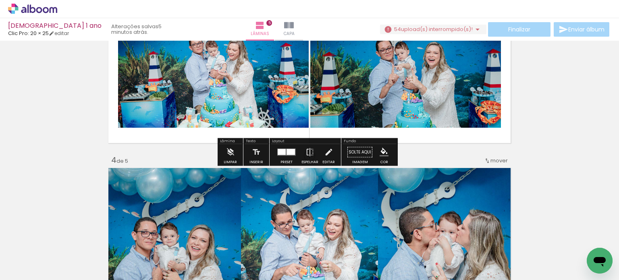
scroll to position [446, 0]
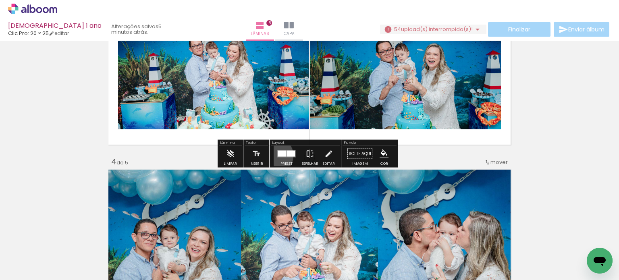
click at [274, 155] on paper-button "Preset" at bounding box center [287, 156] width 26 height 21
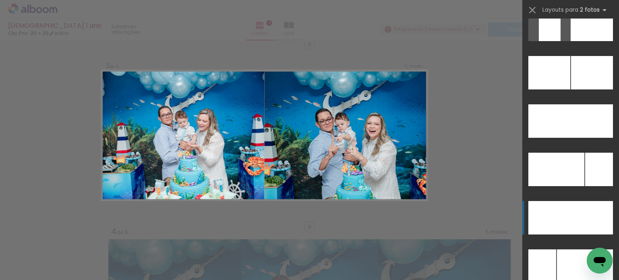
scroll to position [3496, 0]
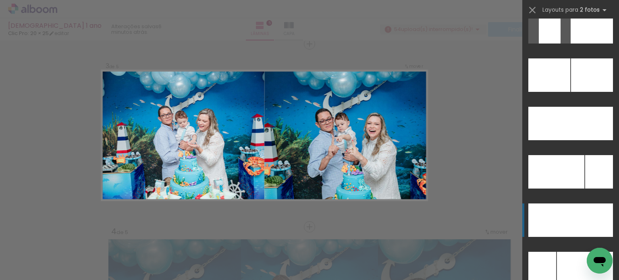
click at [544, 92] on div at bounding box center [549, 74] width 42 height 33
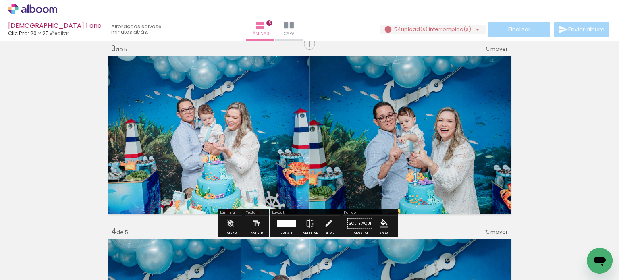
click at [407, 148] on quentale-photo at bounding box center [410, 135] width 203 height 163
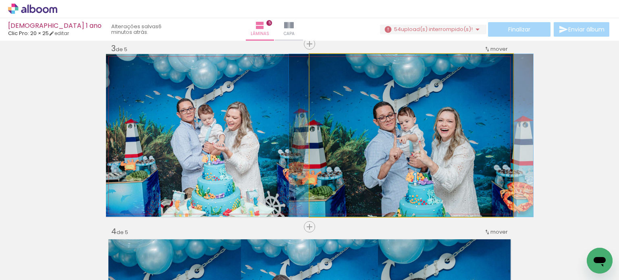
drag, startPoint x: 407, startPoint y: 148, endPoint x: 431, endPoint y: 145, distance: 24.3
click at [431, 145] on img at bounding box center [411, 135] width 244 height 163
drag, startPoint x: 431, startPoint y: 145, endPoint x: 411, endPoint y: 139, distance: 21.3
click at [411, 139] on img at bounding box center [411, 135] width 244 height 163
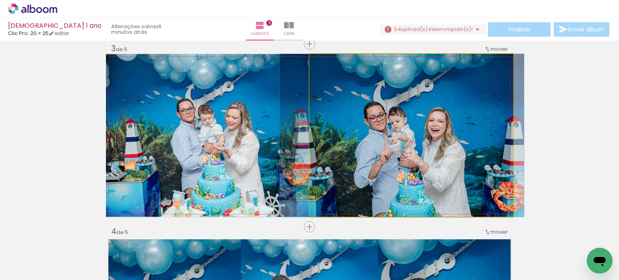
drag, startPoint x: 411, startPoint y: 139, endPoint x: 401, endPoint y: 139, distance: 9.3
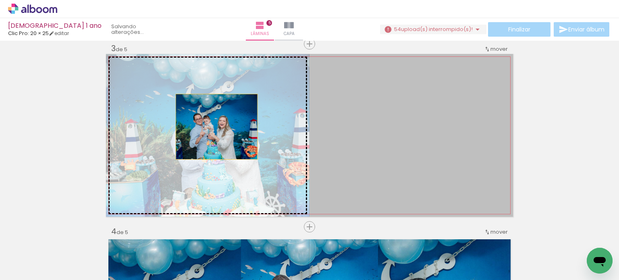
drag, startPoint x: 371, startPoint y: 136, endPoint x: 213, endPoint y: 127, distance: 158.2
click at [0, 0] on slot at bounding box center [0, 0] width 0 height 0
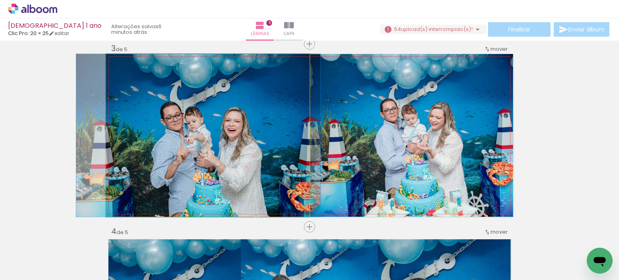
drag, startPoint x: 277, startPoint y: 122, endPoint x: 268, endPoint y: 122, distance: 9.3
click at [268, 122] on quentale-photo at bounding box center [207, 135] width 203 height 163
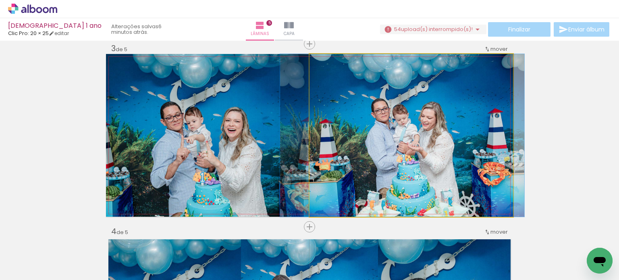
drag, startPoint x: 402, startPoint y: 139, endPoint x: 393, endPoint y: 139, distance: 8.9
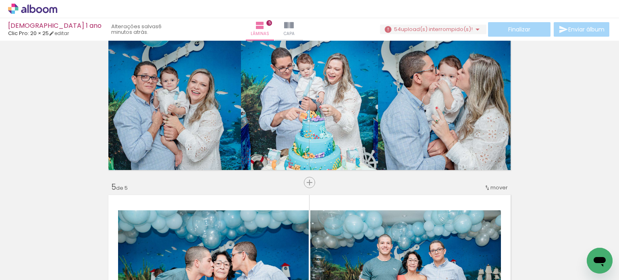
scroll to position [576, 0]
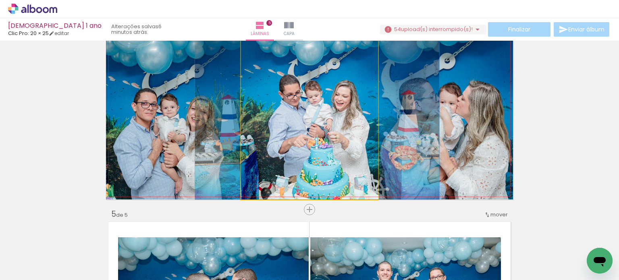
drag, startPoint x: 351, startPoint y: 135, endPoint x: 359, endPoint y: 135, distance: 8.1
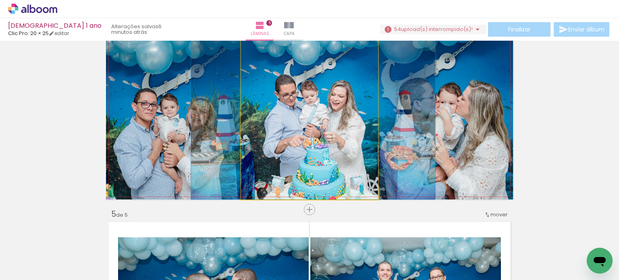
click at [355, 135] on quentale-photo at bounding box center [309, 118] width 137 height 163
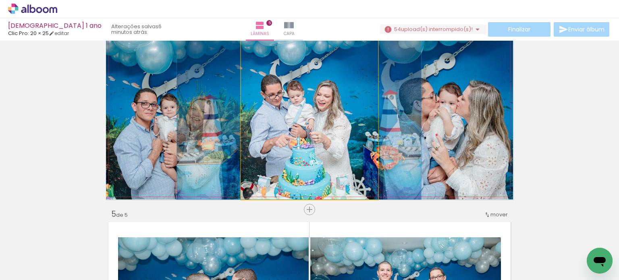
drag, startPoint x: 355, startPoint y: 135, endPoint x: 336, endPoint y: 136, distance: 19.0
drag, startPoint x: 336, startPoint y: 136, endPoint x: 346, endPoint y: 136, distance: 9.7
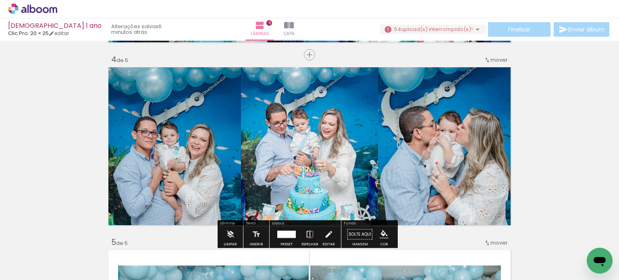
scroll to position [556, 0]
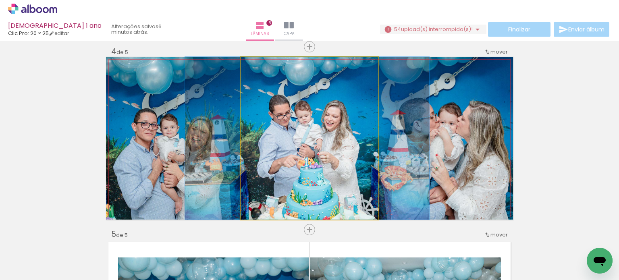
click at [330, 100] on quentale-photo at bounding box center [309, 138] width 137 height 163
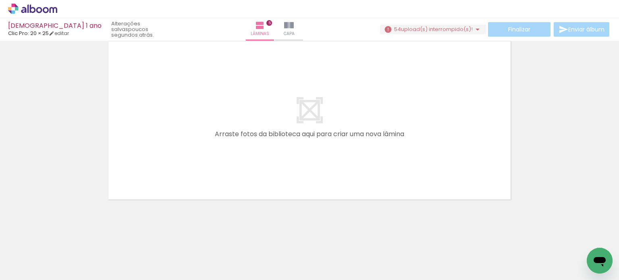
scroll to position [0, 380]
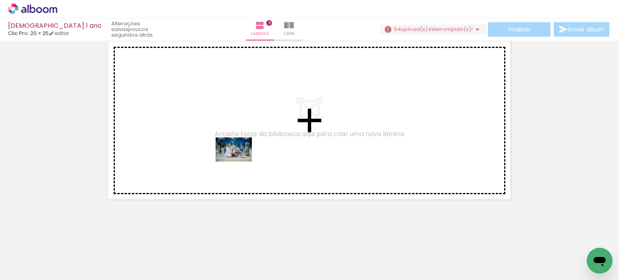
drag, startPoint x: 280, startPoint y: 259, endPoint x: 239, endPoint y: 161, distance: 106.4
click at [239, 161] on quentale-workspace at bounding box center [309, 140] width 619 height 280
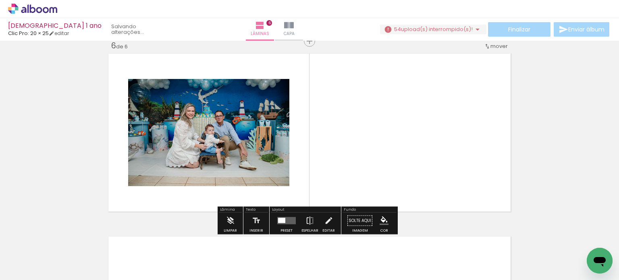
scroll to position [925, 0]
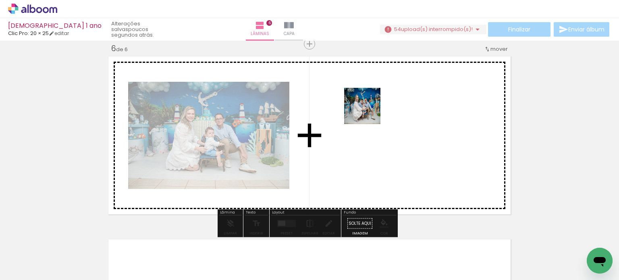
drag, startPoint x: 335, startPoint y: 256, endPoint x: 369, endPoint y: 108, distance: 152.1
click at [369, 108] on quentale-workspace at bounding box center [309, 140] width 619 height 280
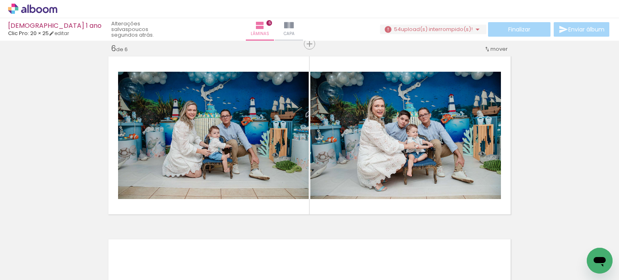
scroll to position [0, 700]
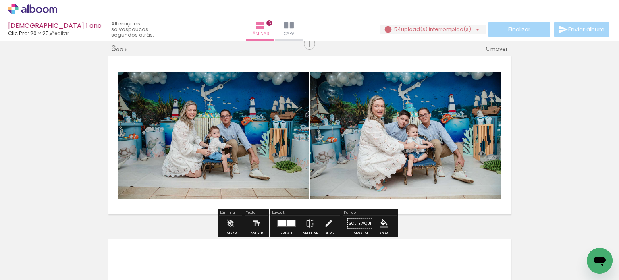
click at [493, 50] on span "mover" at bounding box center [498, 49] width 17 height 8
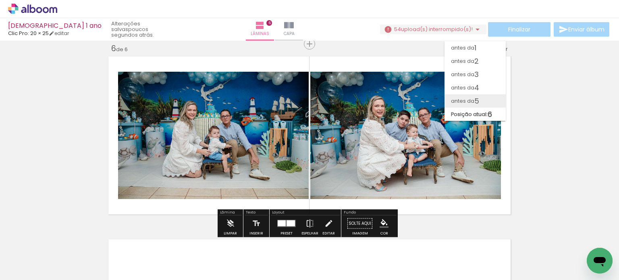
click at [483, 106] on paper-item "antes da 5" at bounding box center [474, 100] width 61 height 13
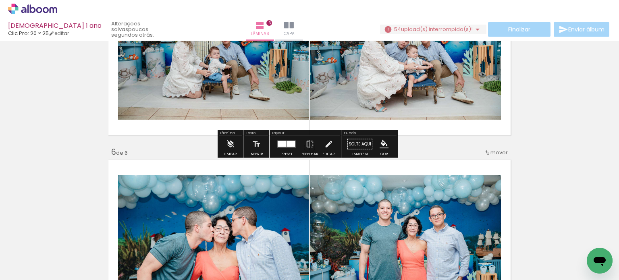
scroll to position [712, 0]
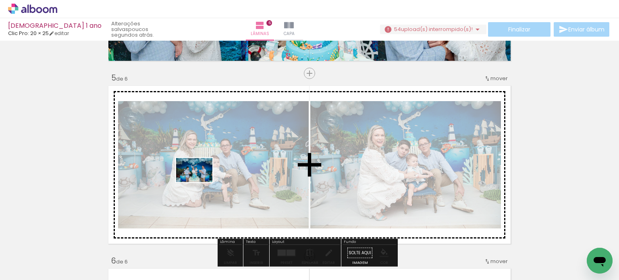
drag, startPoint x: 105, startPoint y: 259, endPoint x: 200, endPoint y: 182, distance: 122.3
click at [200, 182] on quentale-workspace at bounding box center [309, 140] width 619 height 280
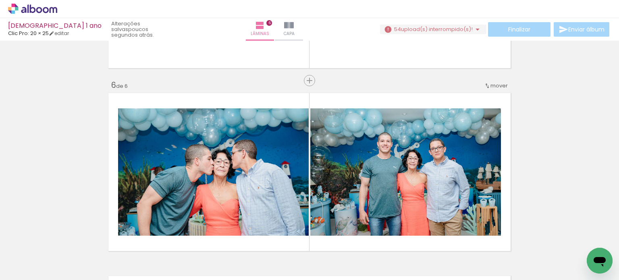
scroll to position [707, 0]
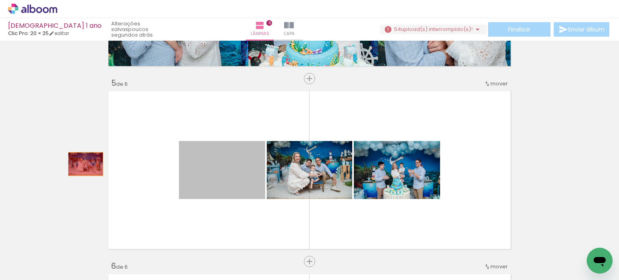
drag, startPoint x: 253, startPoint y: 190, endPoint x: 73, endPoint y: 165, distance: 181.8
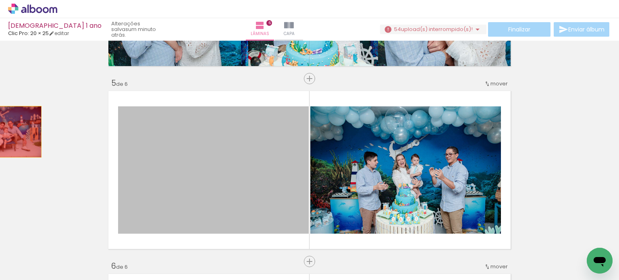
drag, startPoint x: 167, startPoint y: 151, endPoint x: 0, endPoint y: 132, distance: 167.9
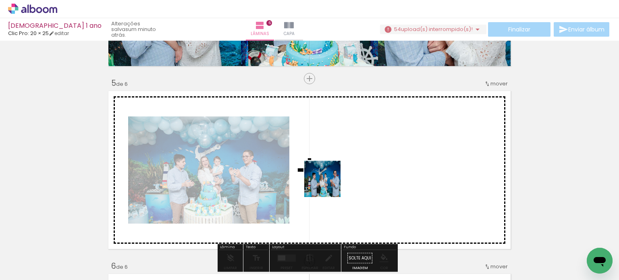
drag, startPoint x: 153, startPoint y: 260, endPoint x: 355, endPoint y: 183, distance: 216.6
click at [355, 183] on quentale-workspace at bounding box center [309, 140] width 619 height 280
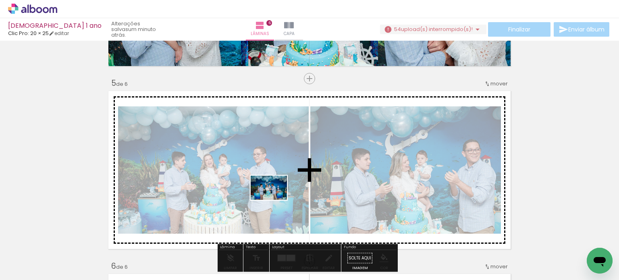
drag, startPoint x: 249, startPoint y: 255, endPoint x: 280, endPoint y: 195, distance: 67.6
click at [280, 195] on quentale-workspace at bounding box center [309, 140] width 619 height 280
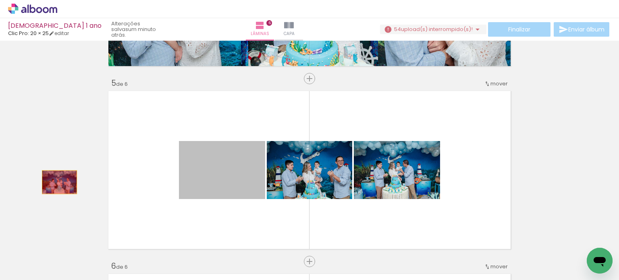
drag, startPoint x: 242, startPoint y: 190, endPoint x: 56, endPoint y: 182, distance: 185.9
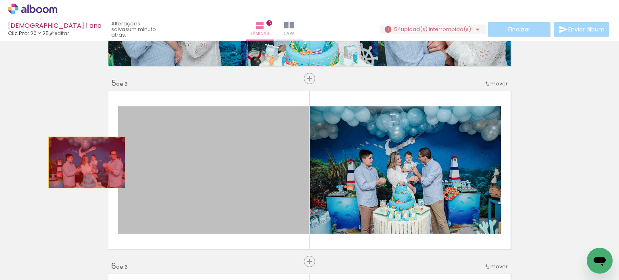
drag, startPoint x: 246, startPoint y: 158, endPoint x: 81, endPoint y: 162, distance: 164.9
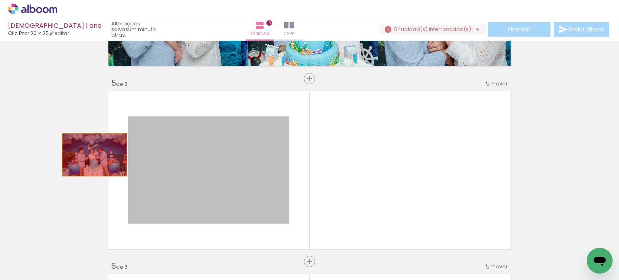
drag, startPoint x: 244, startPoint y: 162, endPoint x: 85, endPoint y: 155, distance: 159.3
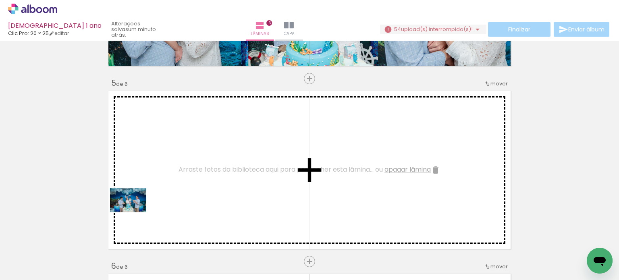
drag, startPoint x: 108, startPoint y: 240, endPoint x: 135, endPoint y: 211, distance: 39.7
click at [135, 211] on quentale-workspace at bounding box center [309, 140] width 619 height 280
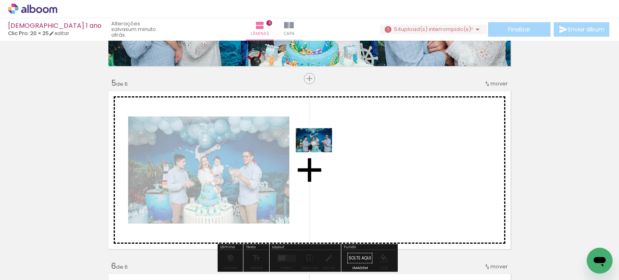
drag, startPoint x: 160, startPoint y: 254, endPoint x: 334, endPoint y: 161, distance: 197.4
click at [334, 161] on quentale-workspace at bounding box center [309, 140] width 619 height 280
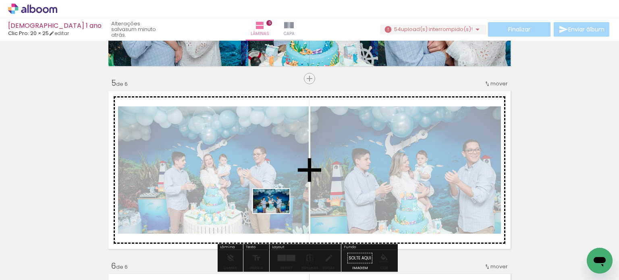
drag, startPoint x: 214, startPoint y: 257, endPoint x: 286, endPoint y: 206, distance: 88.0
click at [286, 206] on quentale-workspace at bounding box center [309, 140] width 619 height 280
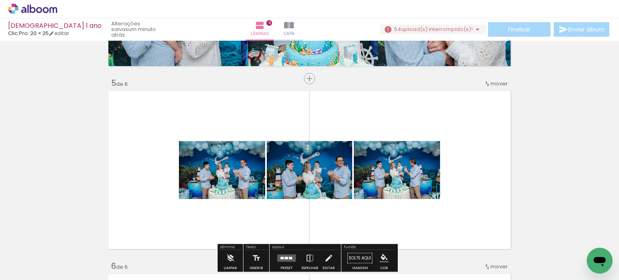
scroll to position [814, 0]
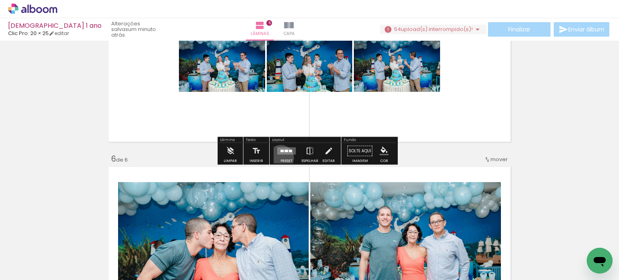
click at [279, 158] on div at bounding box center [287, 151] width 22 height 16
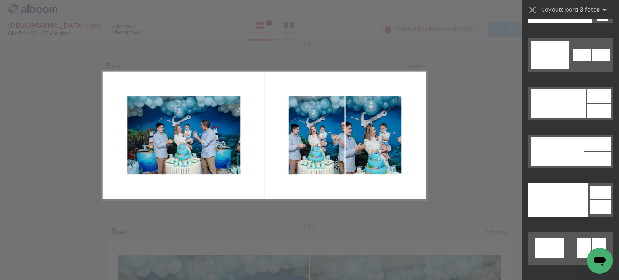
scroll to position [10279, 0]
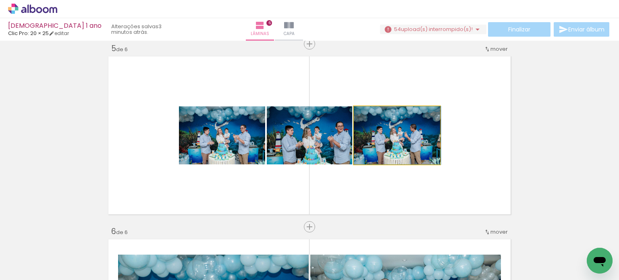
drag, startPoint x: 409, startPoint y: 145, endPoint x: 412, endPoint y: 132, distance: 12.8
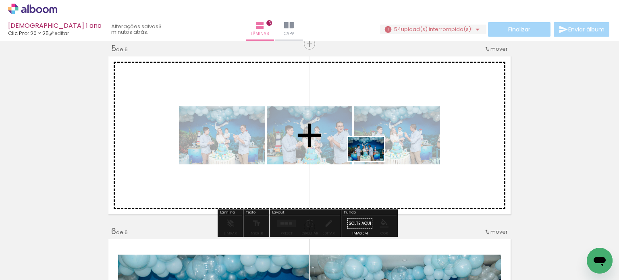
drag, startPoint x: 245, startPoint y: 255, endPoint x: 372, endPoint y: 162, distance: 157.6
click at [372, 162] on quentale-workspace at bounding box center [309, 140] width 619 height 280
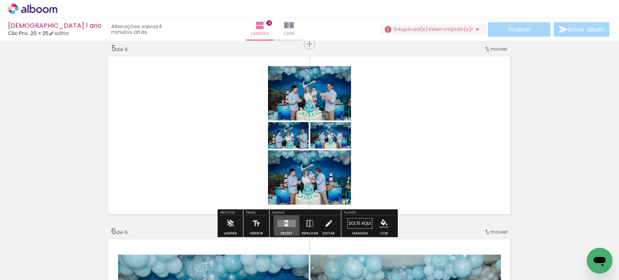
click at [286, 225] on quentale-layouter at bounding box center [286, 223] width 19 height 7
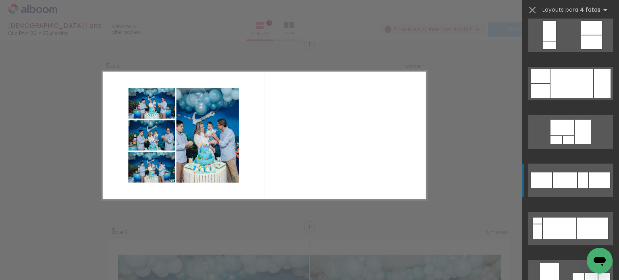
scroll to position [5141, 0]
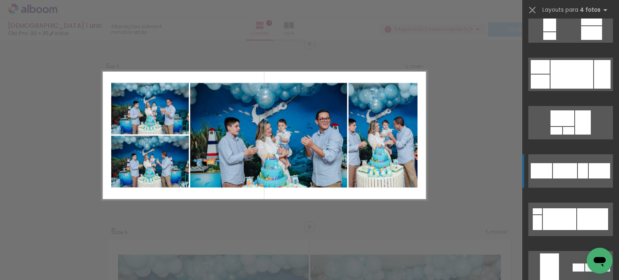
click at [576, 208] on div at bounding box center [559, 219] width 33 height 22
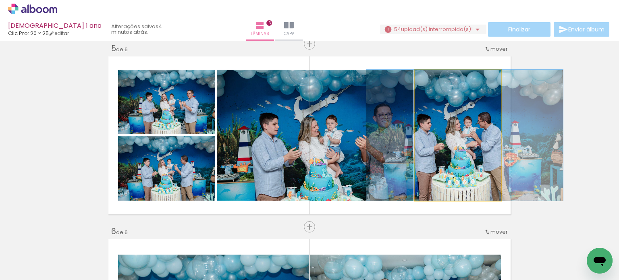
drag, startPoint x: 459, startPoint y: 147, endPoint x: 466, endPoint y: 147, distance: 6.9
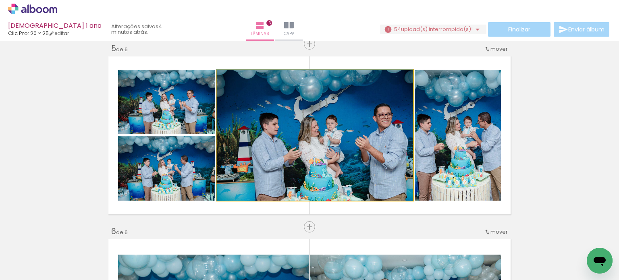
drag, startPoint x: 359, startPoint y: 137, endPoint x: 328, endPoint y: 135, distance: 31.1
click at [328, 135] on img at bounding box center [314, 135] width 197 height 131
drag, startPoint x: 326, startPoint y: 135, endPoint x: 306, endPoint y: 134, distance: 19.8
drag, startPoint x: 363, startPoint y: 141, endPoint x: 335, endPoint y: 139, distance: 27.9
drag, startPoint x: 335, startPoint y: 139, endPoint x: 324, endPoint y: 139, distance: 10.5
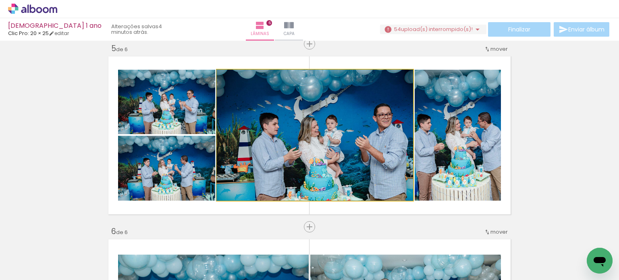
drag, startPoint x: 298, startPoint y: 143, endPoint x: 277, endPoint y: 138, distance: 21.5
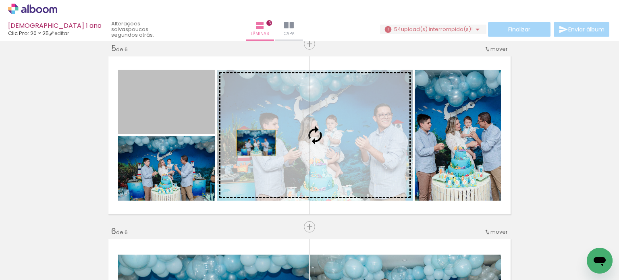
drag, startPoint x: 177, startPoint y: 115, endPoint x: 254, endPoint y: 143, distance: 81.5
click at [0, 0] on slot at bounding box center [0, 0] width 0 height 0
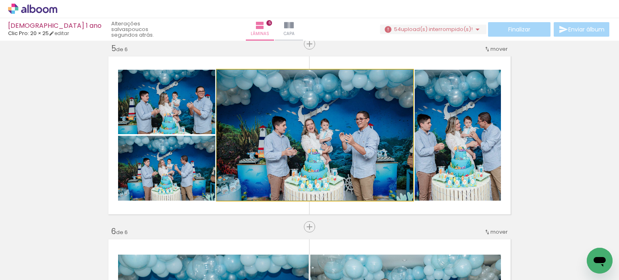
drag, startPoint x: 272, startPoint y: 149, endPoint x: 263, endPoint y: 122, distance: 29.1
click at [263, 122] on img at bounding box center [314, 135] width 197 height 131
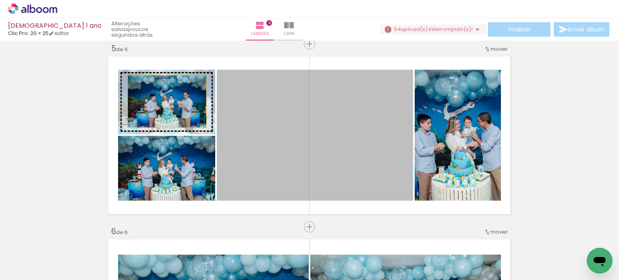
drag, startPoint x: 245, startPoint y: 107, endPoint x: 164, endPoint y: 101, distance: 80.8
click at [0, 0] on slot at bounding box center [0, 0] width 0 height 0
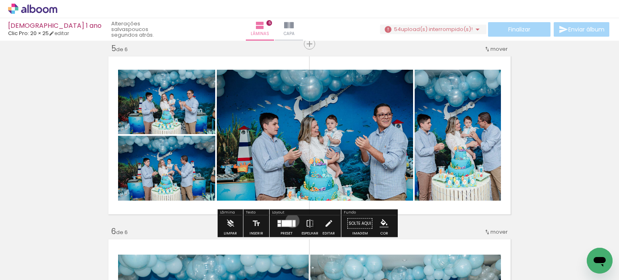
click at [293, 220] on div at bounding box center [294, 223] width 3 height 6
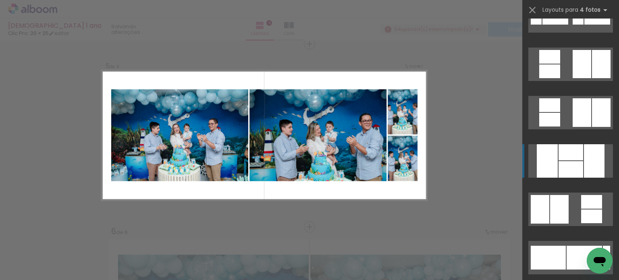
scroll to position [8736, 0]
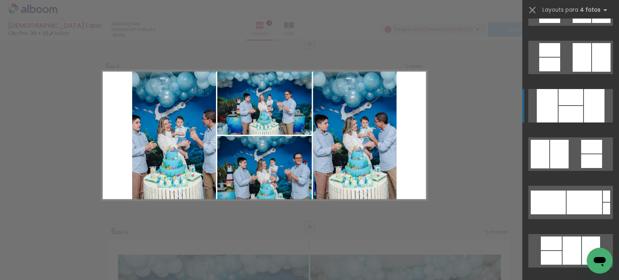
click at [584, 95] on div at bounding box center [594, 105] width 21 height 33
